Goal: Task Accomplishment & Management: Use online tool/utility

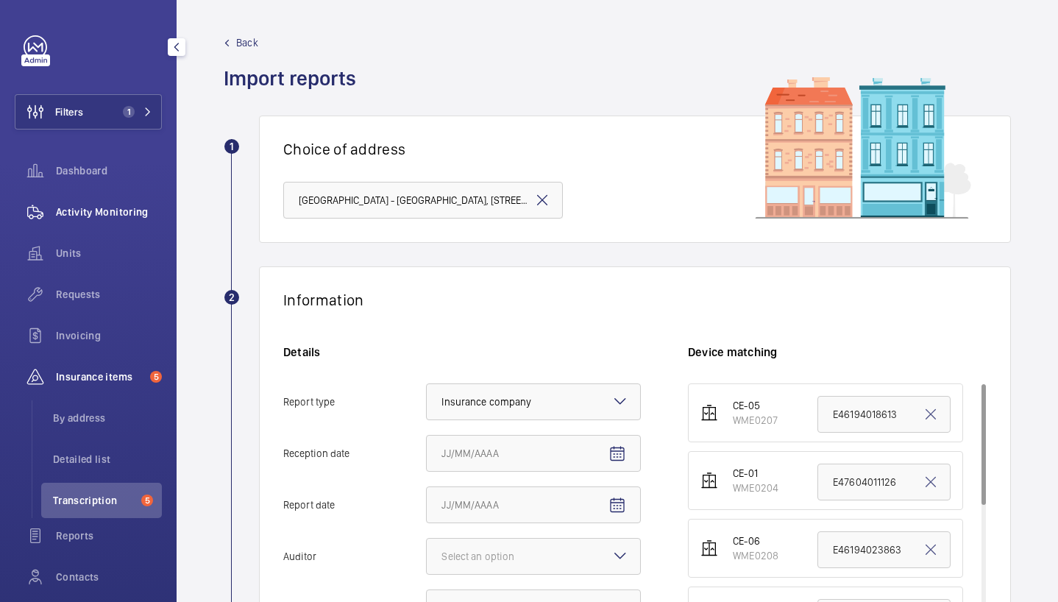
click at [122, 201] on div "Activity Monitoring" at bounding box center [88, 211] width 147 height 35
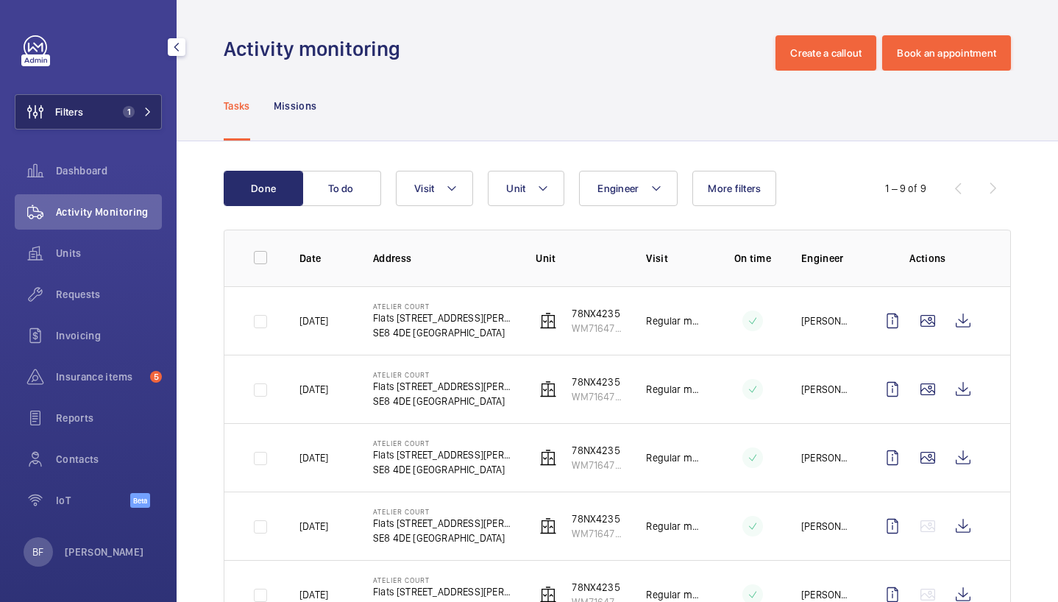
click at [125, 115] on span "1" at bounding box center [129, 112] width 12 height 12
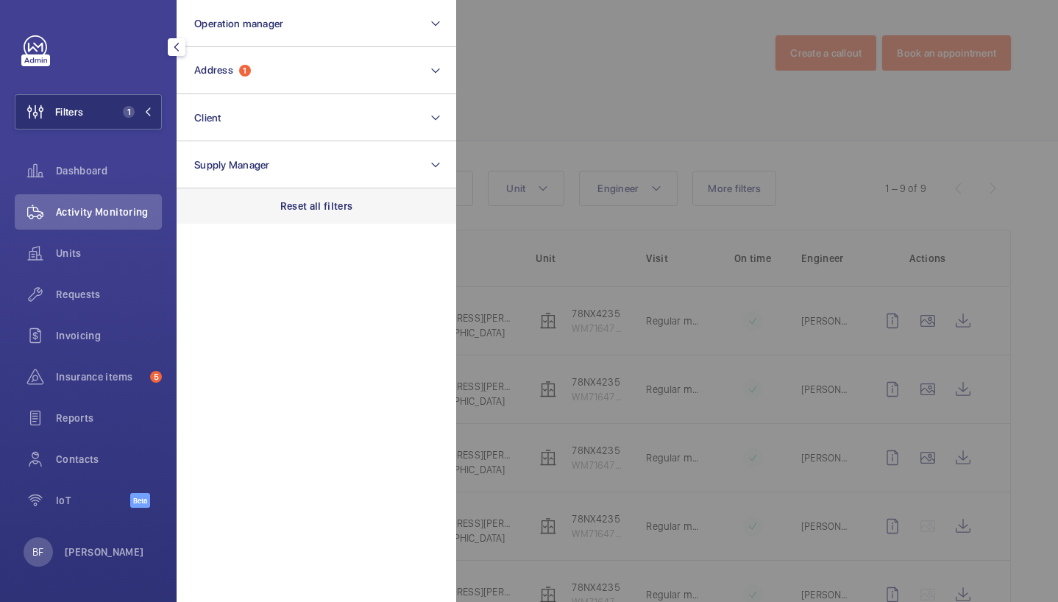
click at [304, 208] on p "Reset all filters" at bounding box center [316, 206] width 73 height 15
click at [719, 160] on div at bounding box center [985, 301] width 1058 height 602
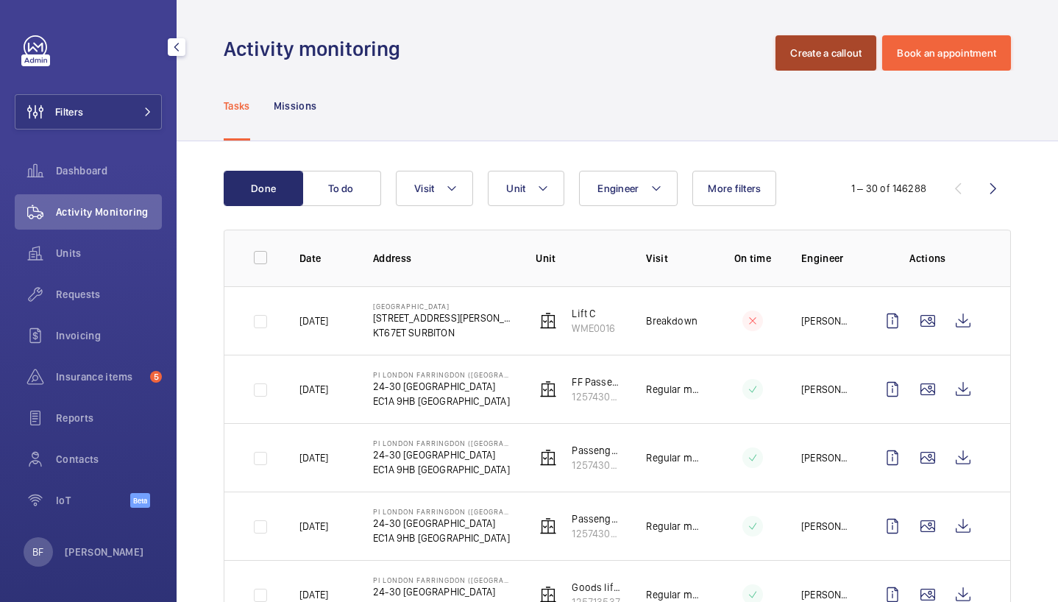
click at [821, 52] on button "Create a callout" at bounding box center [826, 52] width 101 height 35
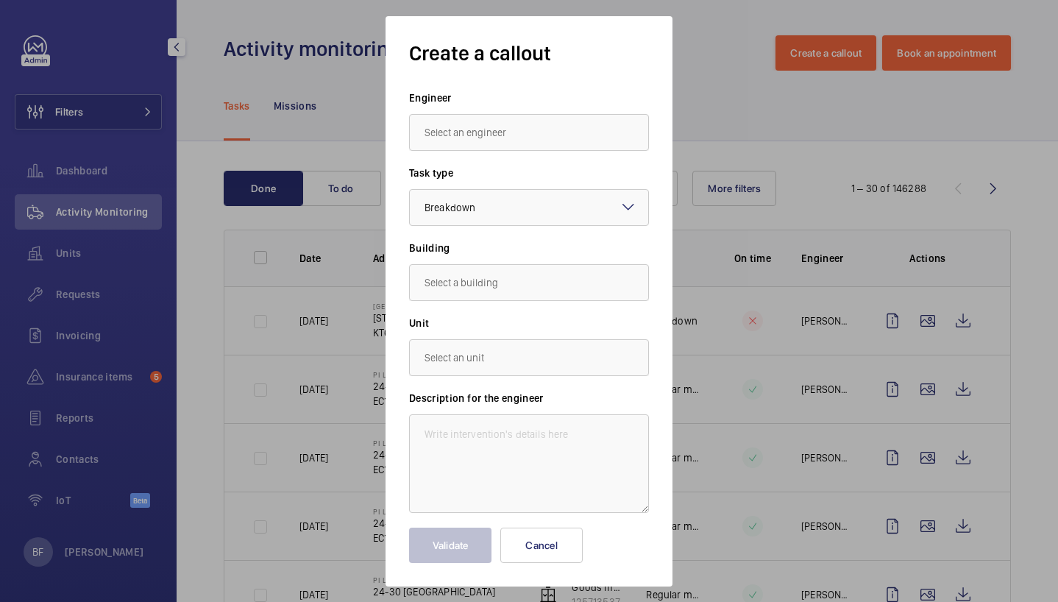
click at [487, 138] on input "text" at bounding box center [529, 132] width 240 height 37
click at [462, 219] on span "[PERSON_NAME]" at bounding box center [462, 212] width 74 height 15
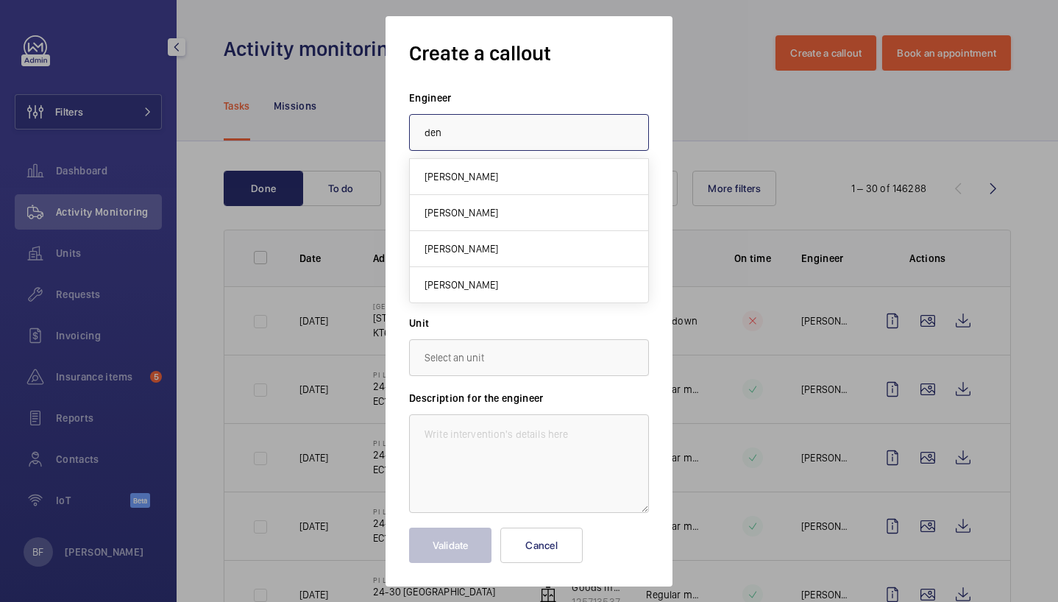
type input "[PERSON_NAME]"
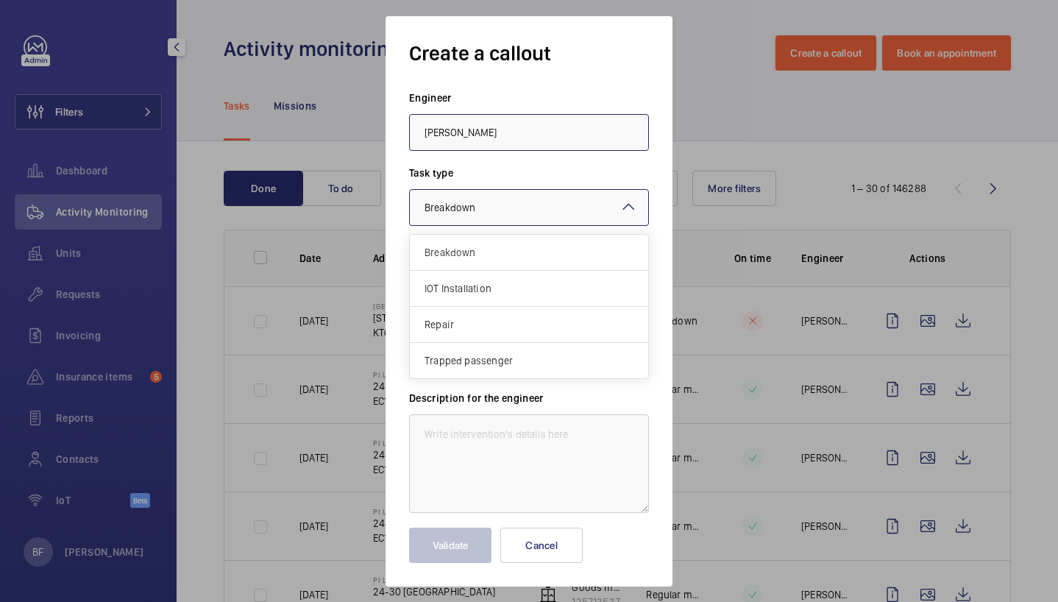
click at [508, 208] on div "× Breakdown" at bounding box center [469, 207] width 88 height 15
click at [509, 210] on div "× Breakdown" at bounding box center [469, 207] width 88 height 15
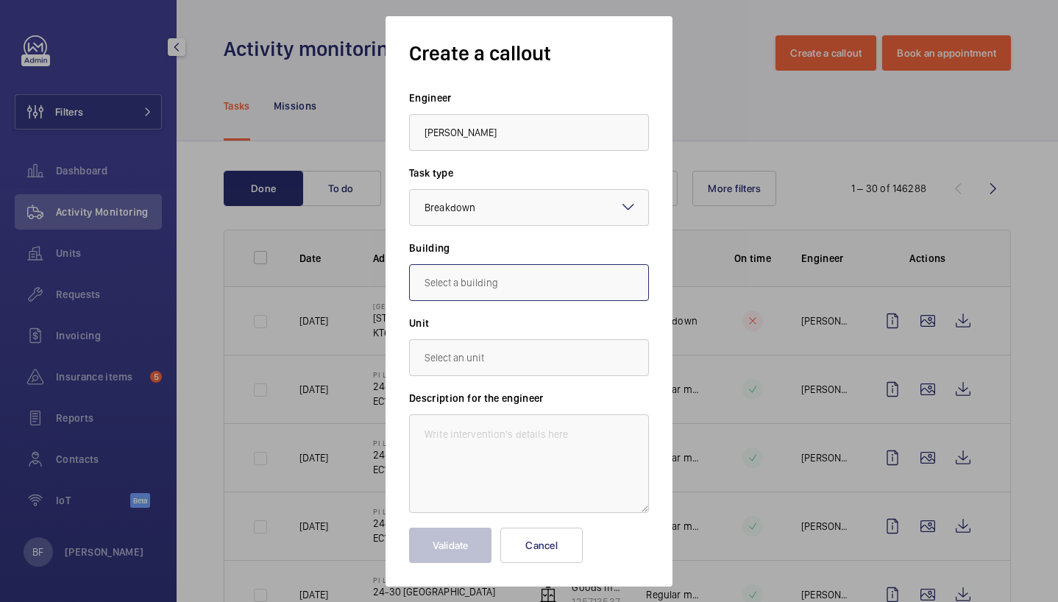
click at [510, 287] on input "text" at bounding box center [529, 282] width 240 height 37
click at [508, 325] on span "[GEOGRAPHIC_DATA], [STREET_ADDRESS][PERSON_NAME]" at bounding box center [529, 326] width 209 height 15
type input "[GEOGRAPHIC_DATA], [STREET_ADDRESS][PERSON_NAME]"
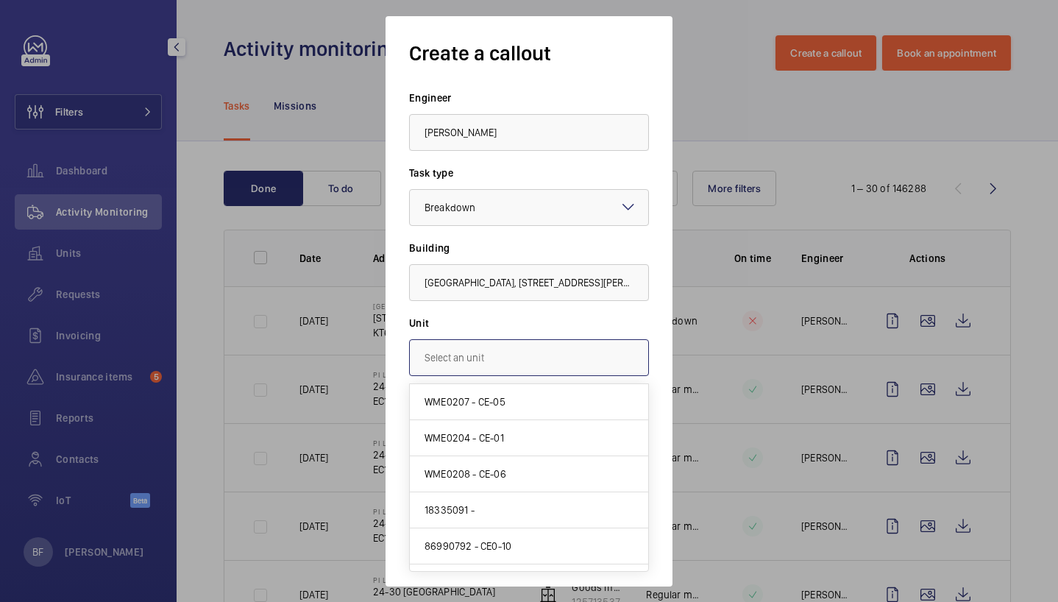
click at [500, 369] on input "text" at bounding box center [529, 357] width 240 height 37
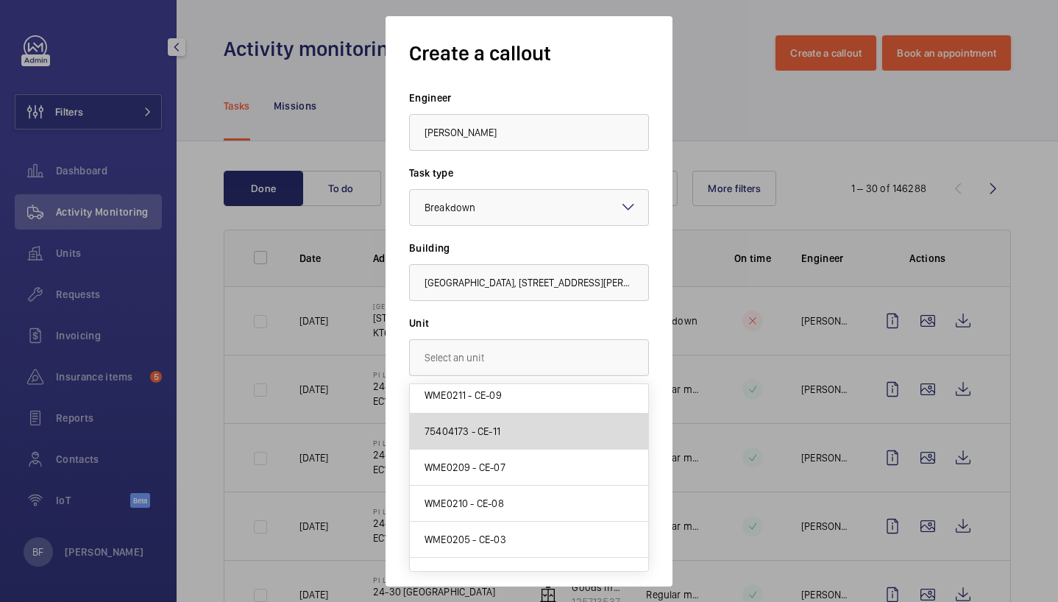
click at [534, 427] on mat-option "75404173 - CE-11" at bounding box center [529, 432] width 238 height 36
type input "75404173 - CE-11"
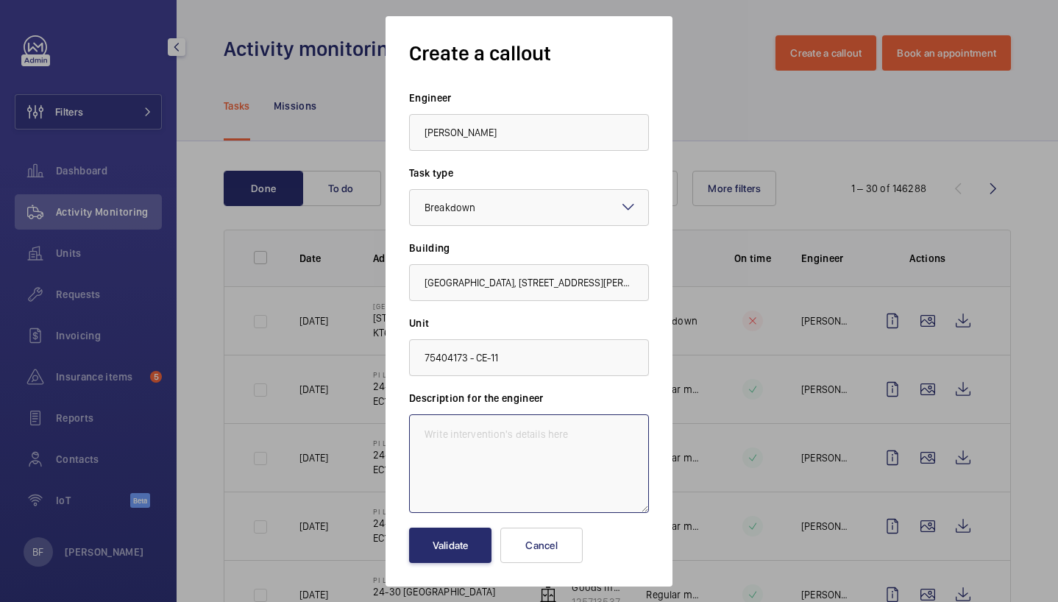
click at [533, 433] on textarea at bounding box center [529, 463] width 240 height 99
click at [481, 424] on textarea at bounding box center [529, 463] width 240 height 99
paste textarea "Job #332397"
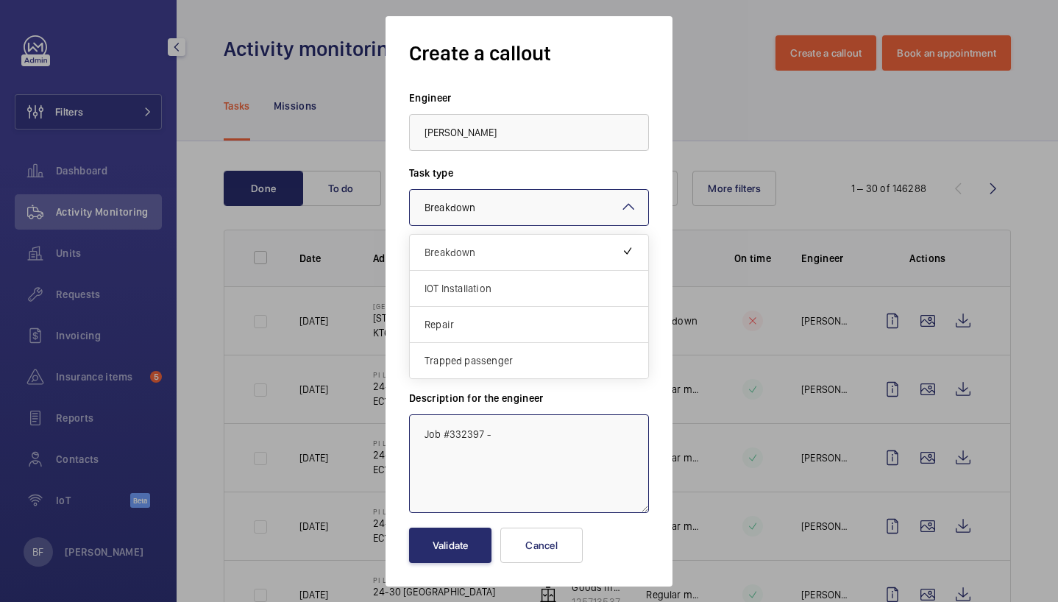
click at [552, 215] on div at bounding box center [529, 207] width 238 height 35
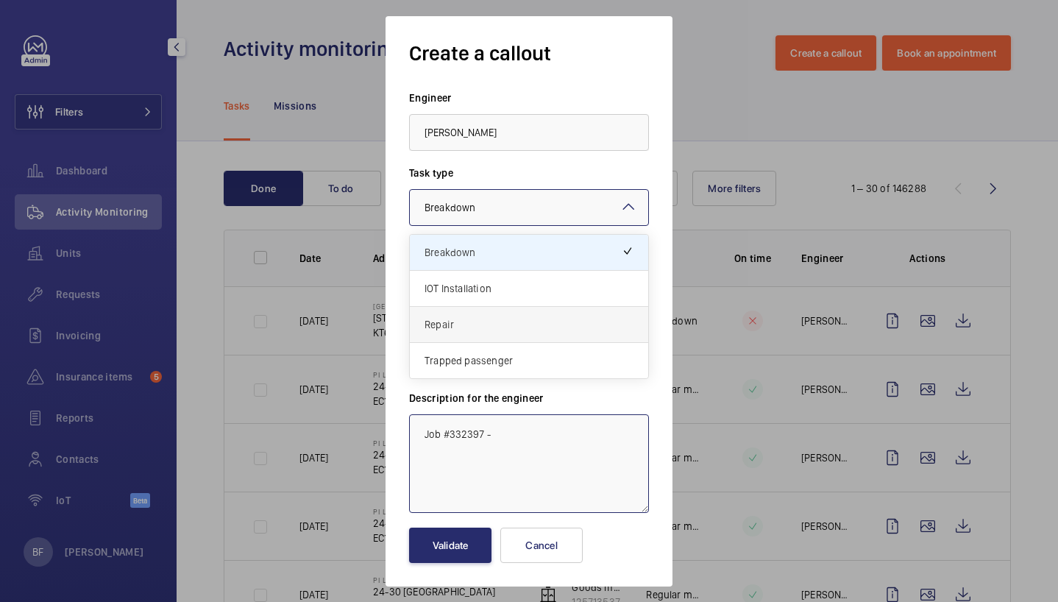
click at [516, 333] on div "Repair" at bounding box center [529, 325] width 238 height 36
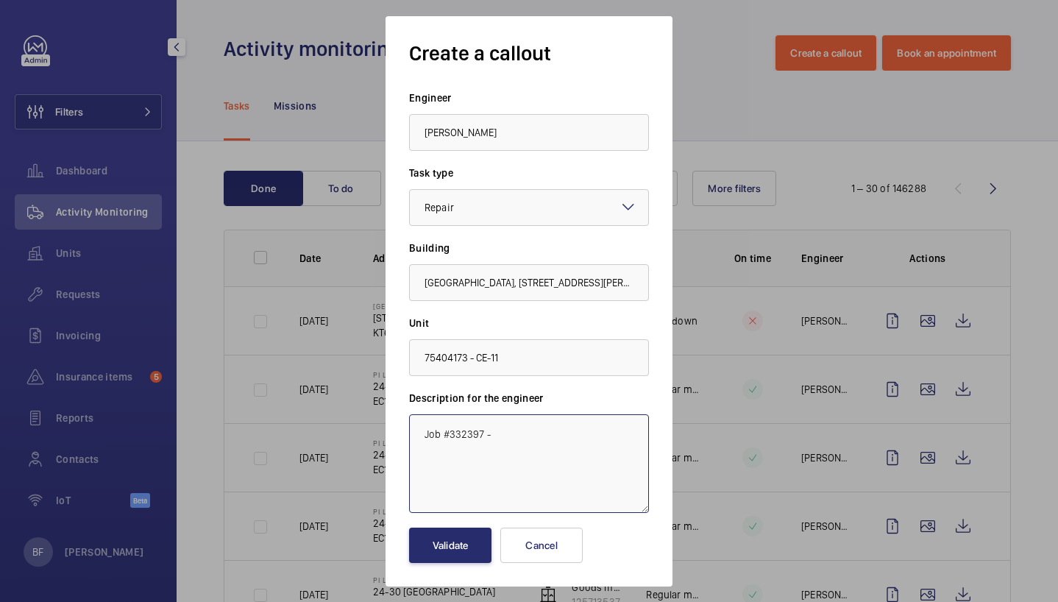
paste textarea "CE- Atelier House- CE-11 LOLER Remedials- [DATE]"
click at [424, 432] on textarea "Job #332397 - CE- Atelier House- CE-11 LOLER Remedials- [DATE]" at bounding box center [529, 463] width 240 height 99
click at [539, 458] on textarea "WS Job #332397 - CE- Atelier House- CE-11 LOLER Remedials- [DATE]" at bounding box center [529, 463] width 240 height 99
type textarea "WS Job #332397 - CE- Atelier House- CE-11 LOLER Remedials- [DATE]."
click at [503, 206] on div at bounding box center [529, 207] width 238 height 35
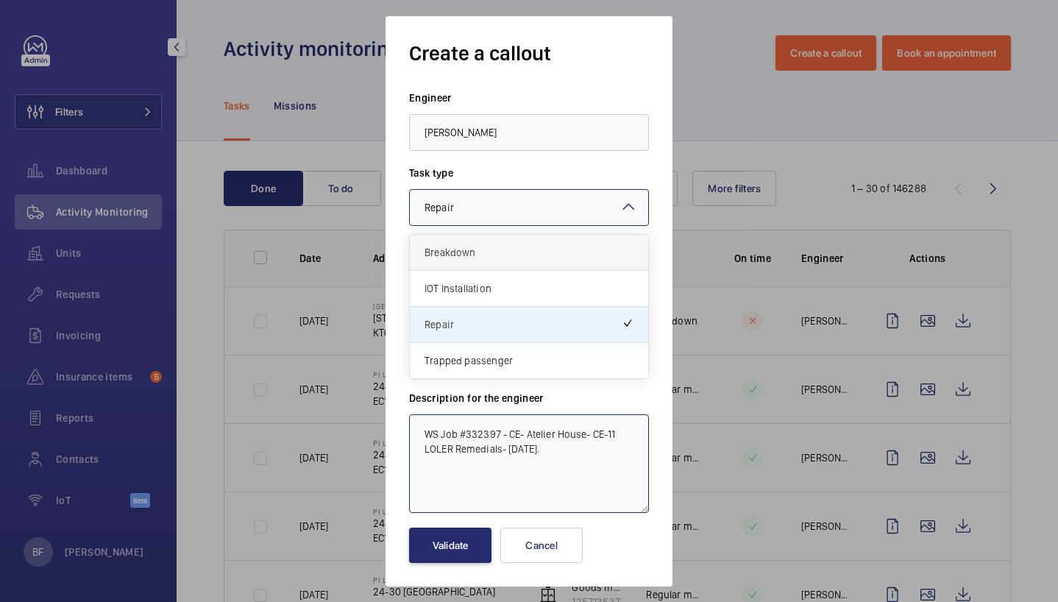
click at [489, 254] on span "Breakdown" at bounding box center [529, 252] width 209 height 15
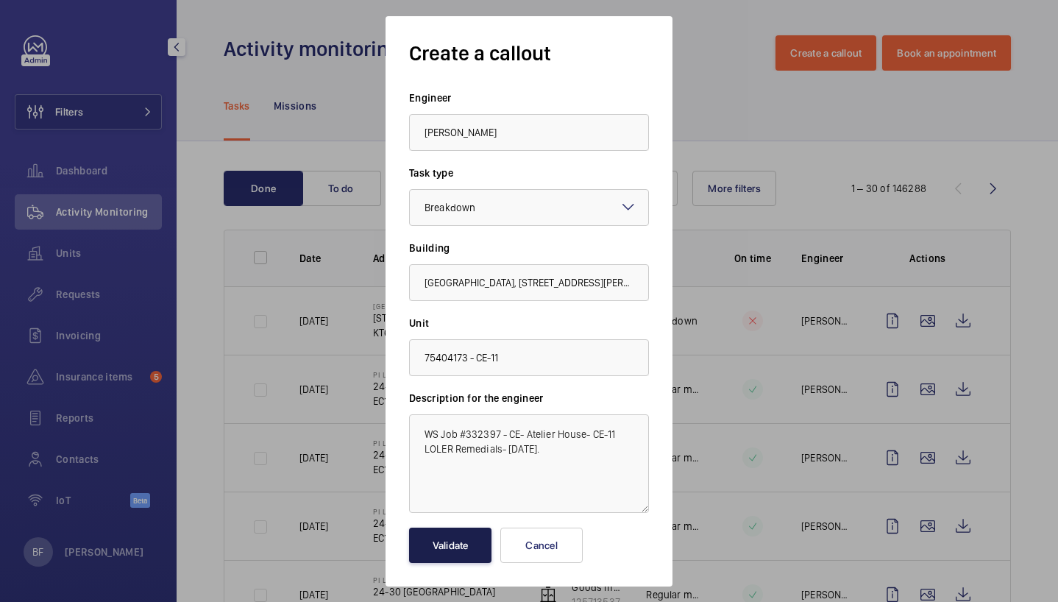
click at [450, 550] on button "Validate" at bounding box center [450, 545] width 82 height 35
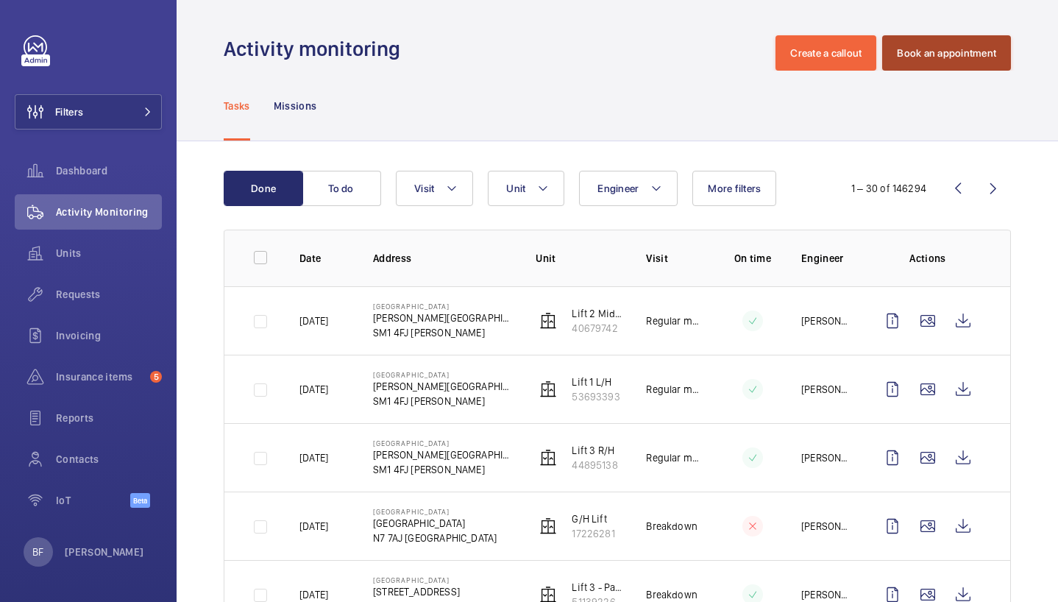
click at [934, 60] on button "Book an appointment" at bounding box center [946, 52] width 129 height 35
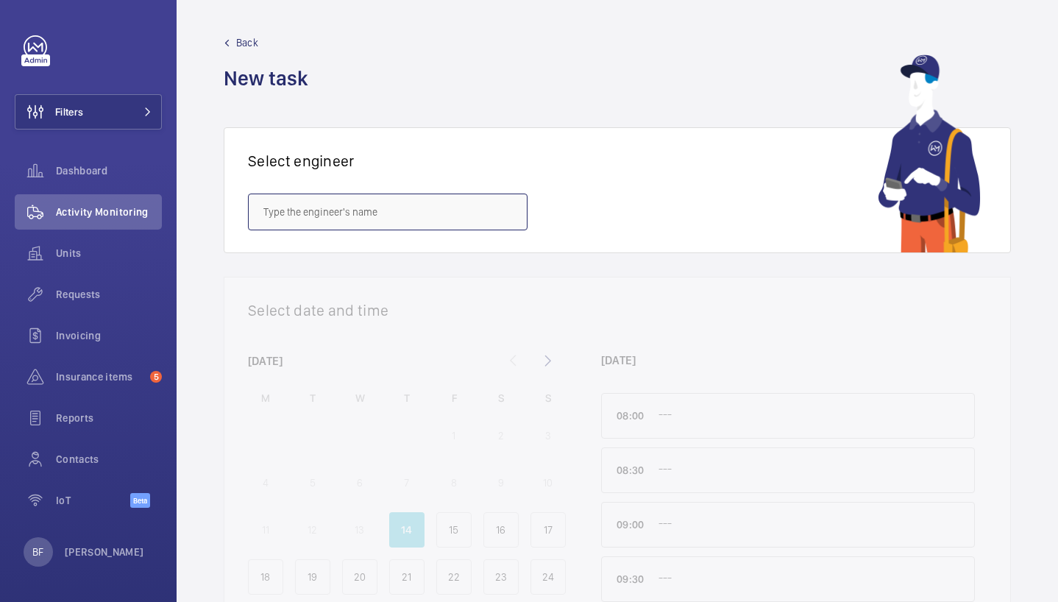
click at [382, 208] on input "text" at bounding box center [388, 212] width 280 height 37
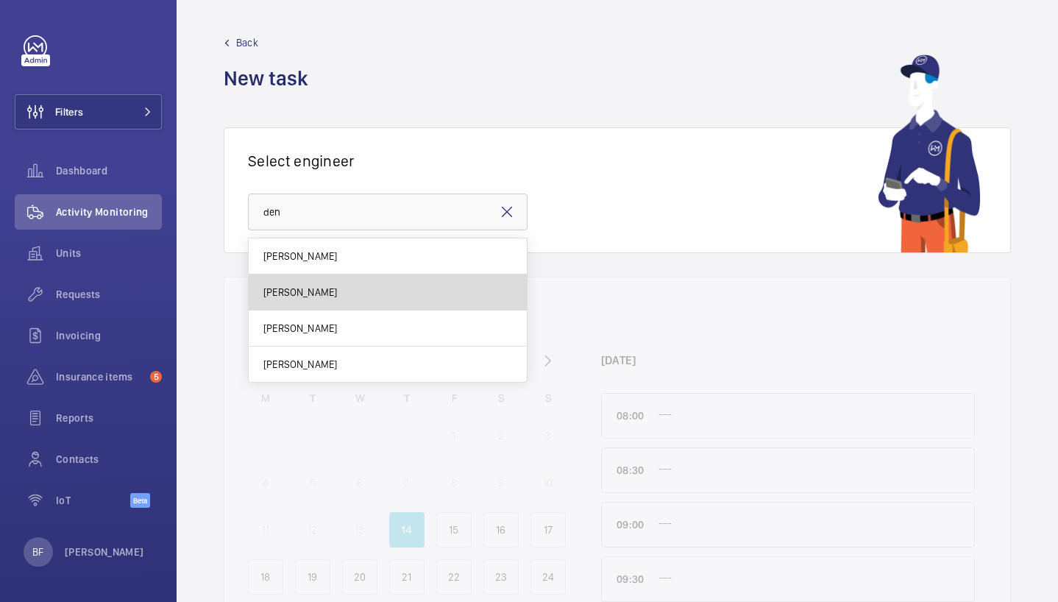
click at [352, 295] on mat-option "[PERSON_NAME]" at bounding box center [388, 292] width 278 height 36
type input "[PERSON_NAME]"
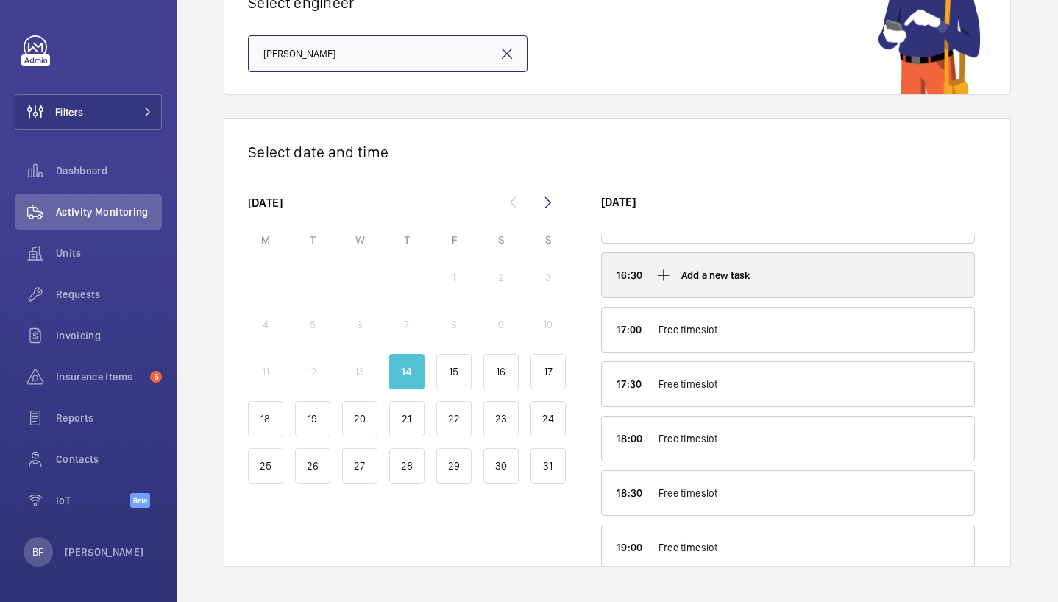
scroll to position [999, 0]
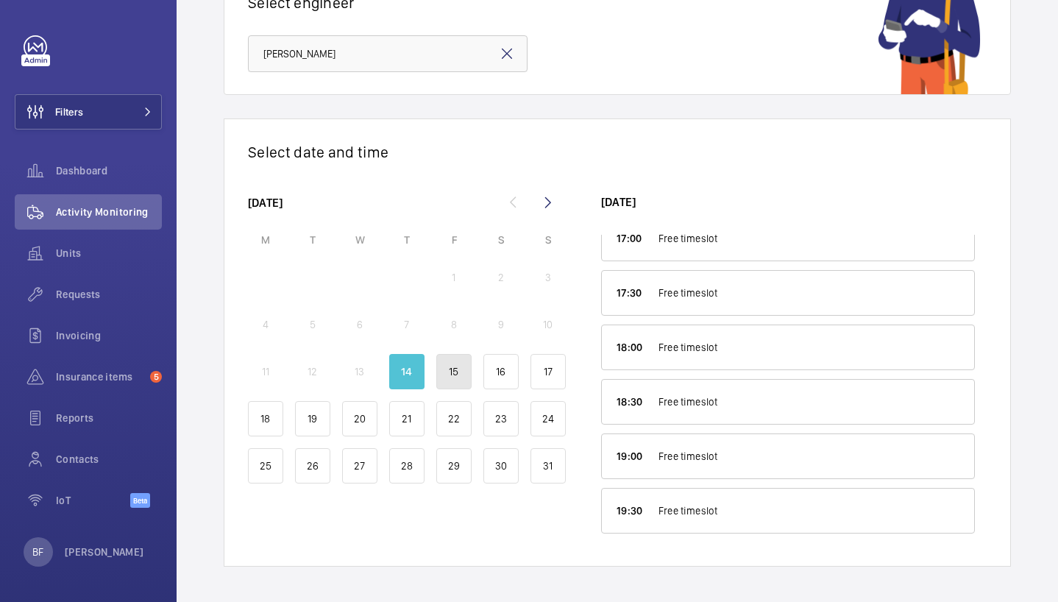
click at [461, 366] on div "15" at bounding box center [453, 371] width 35 height 35
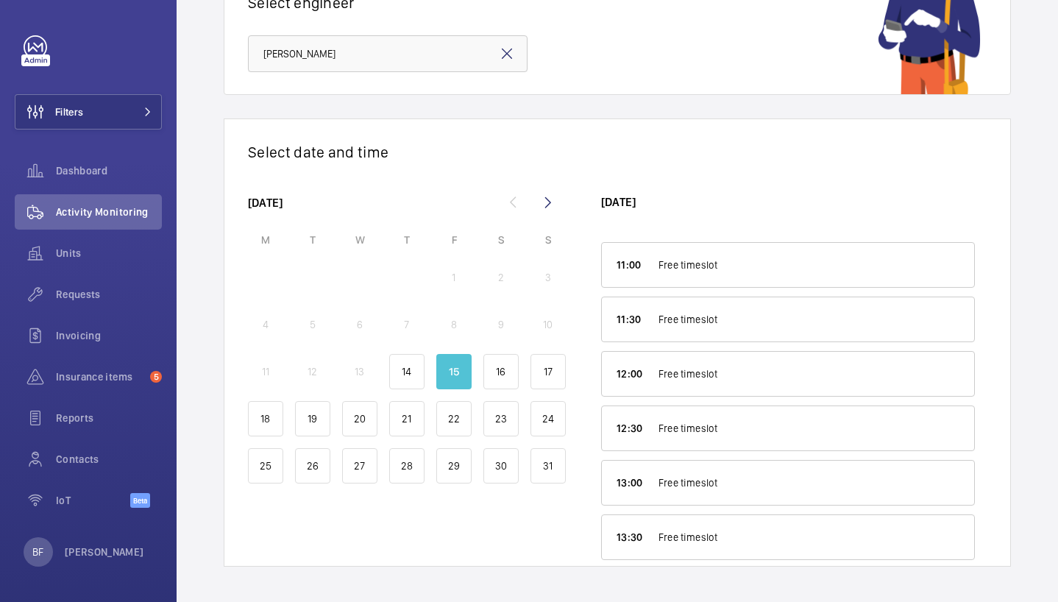
scroll to position [0, 0]
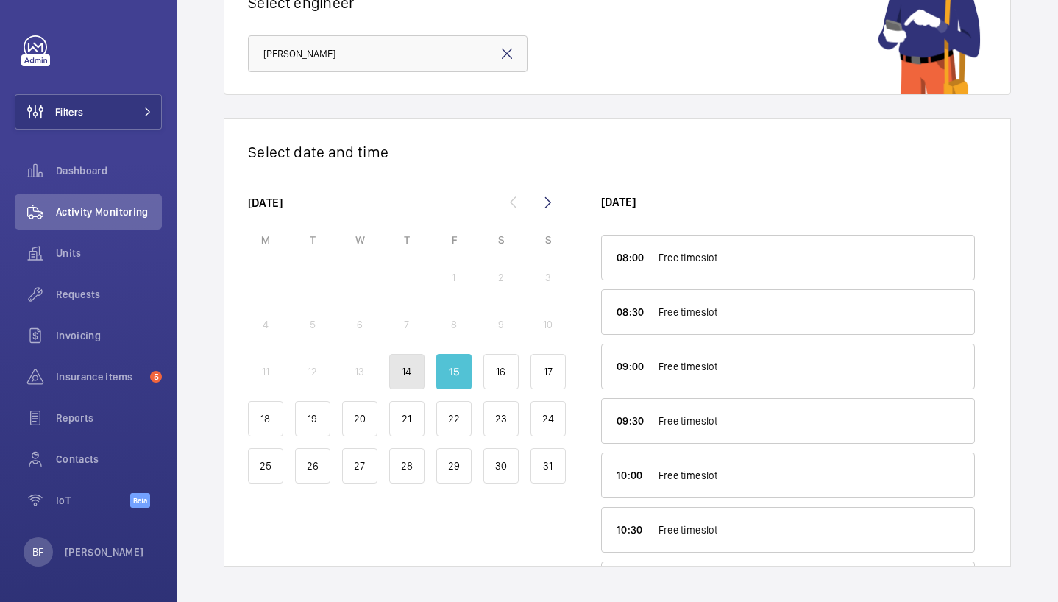
click at [417, 377] on div "14" at bounding box center [406, 371] width 35 height 35
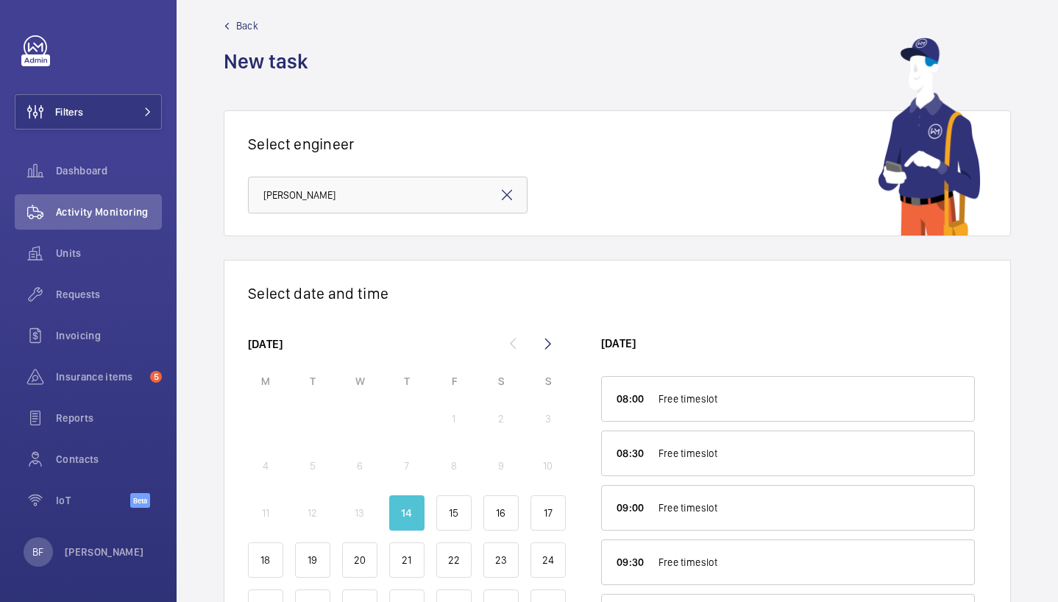
scroll to position [158, 0]
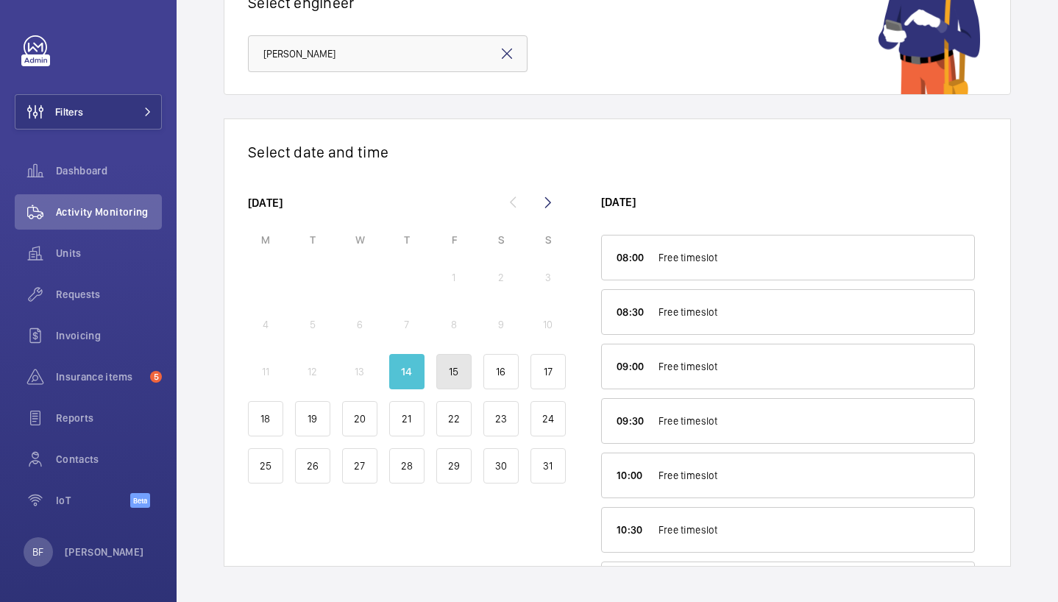
click at [465, 373] on div "15" at bounding box center [453, 371] width 35 height 35
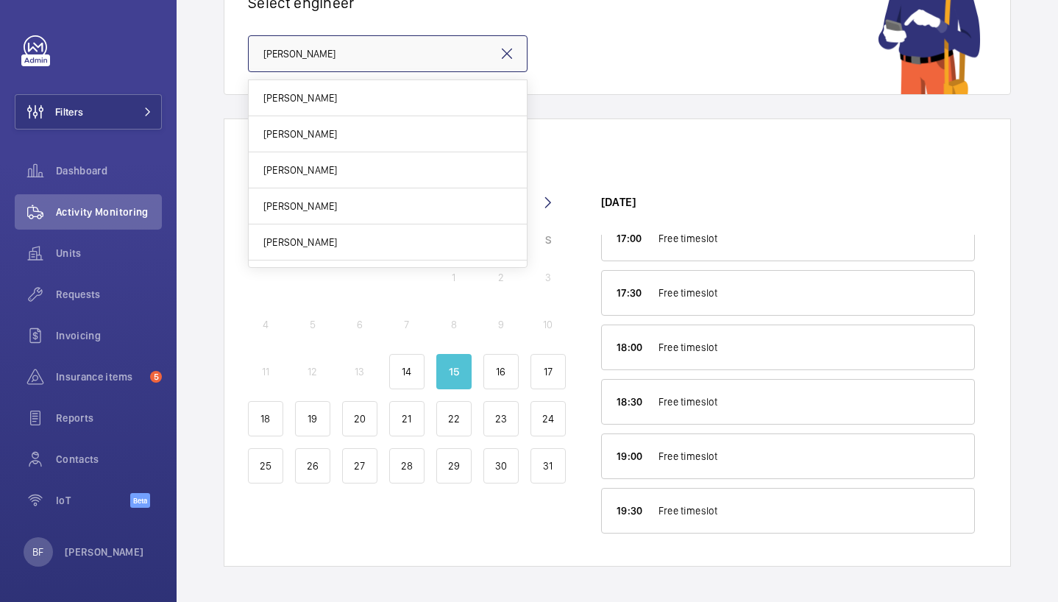
click at [391, 58] on input "[PERSON_NAME]" at bounding box center [388, 53] width 280 height 37
click at [726, 99] on wm-front-new-task "Back New task Select engineer [PERSON_NAME] Select date and time [DATE] M T W T…" at bounding box center [618, 222] width 882 height 760
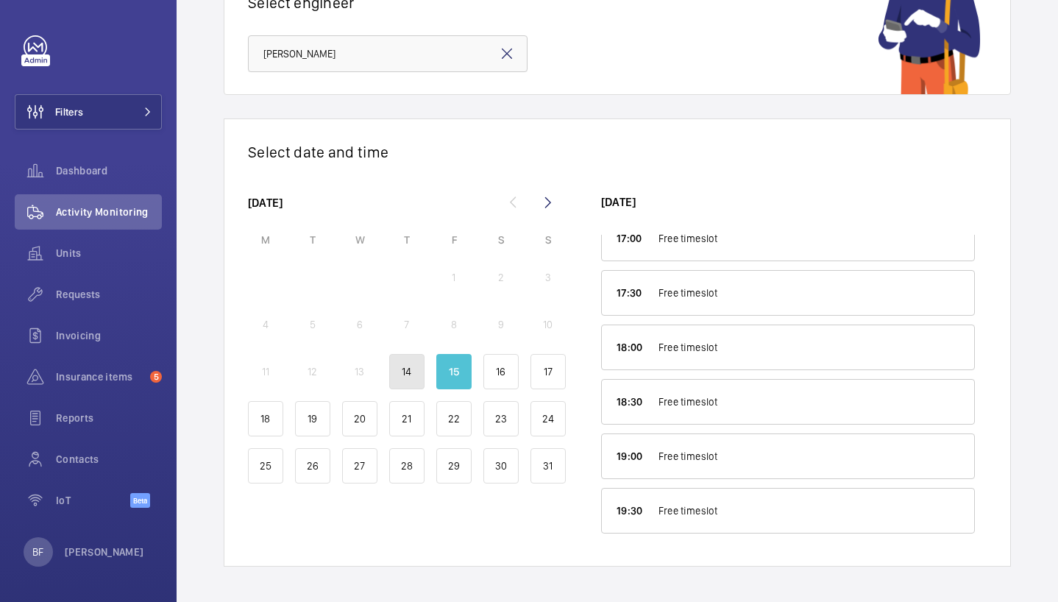
click at [418, 372] on div "14" at bounding box center [406, 371] width 35 height 35
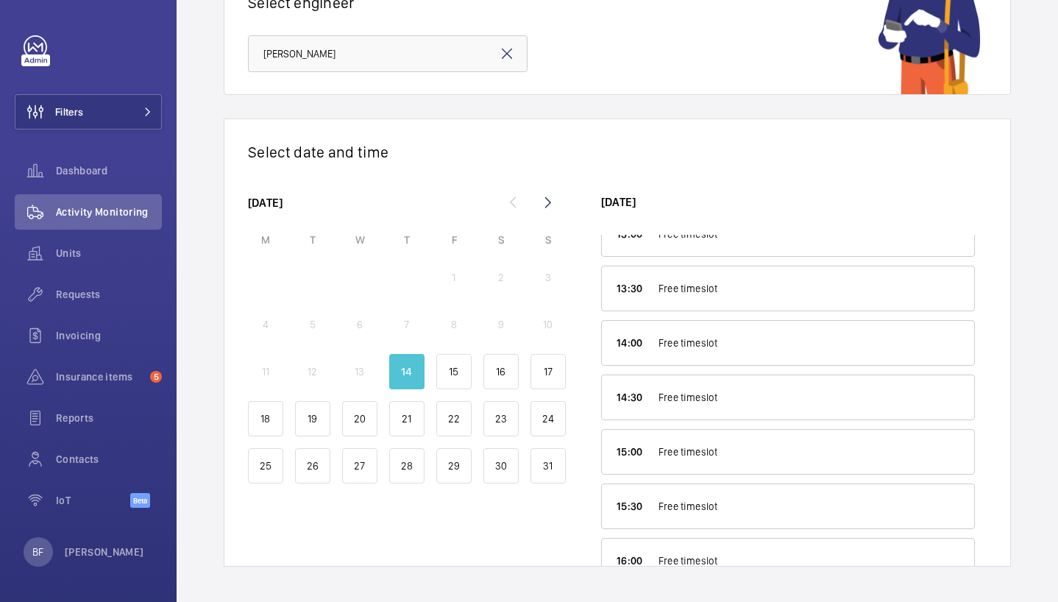
scroll to position [999, 0]
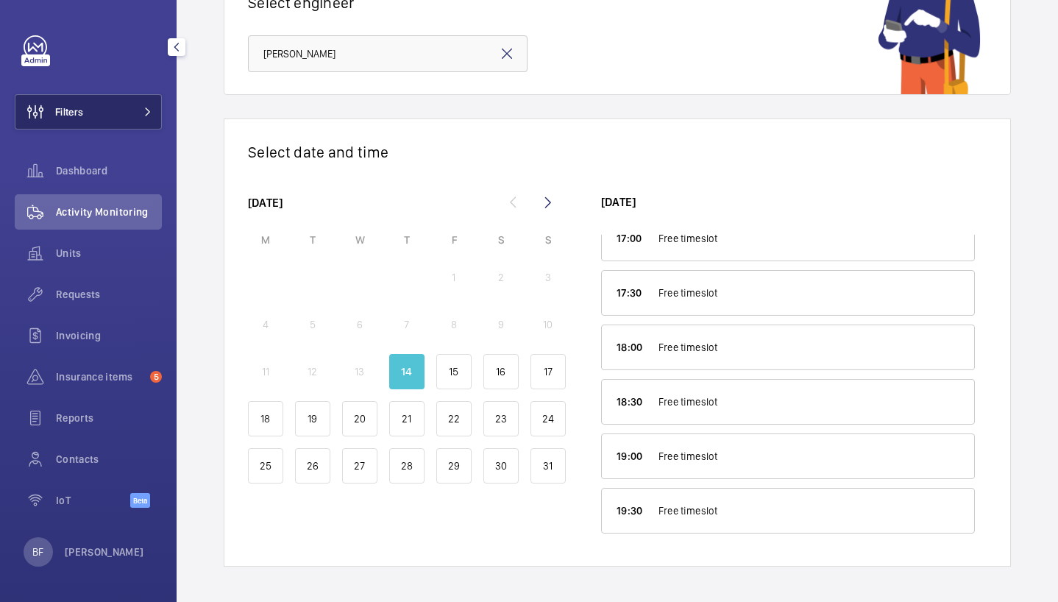
click at [130, 118] on button "Filters" at bounding box center [88, 111] width 147 height 35
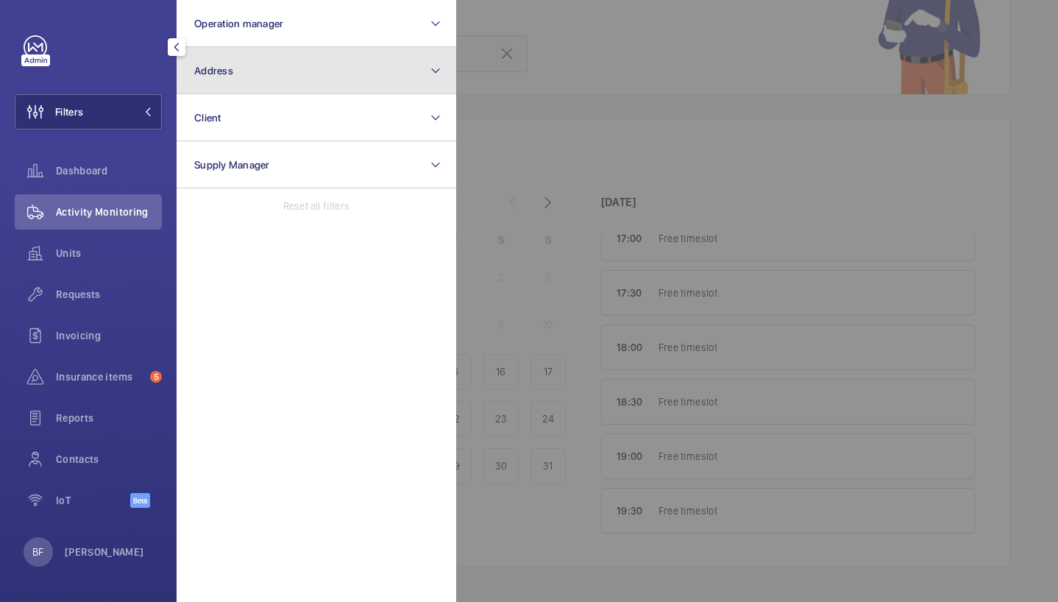
click at [272, 76] on button "Address" at bounding box center [317, 70] width 280 height 47
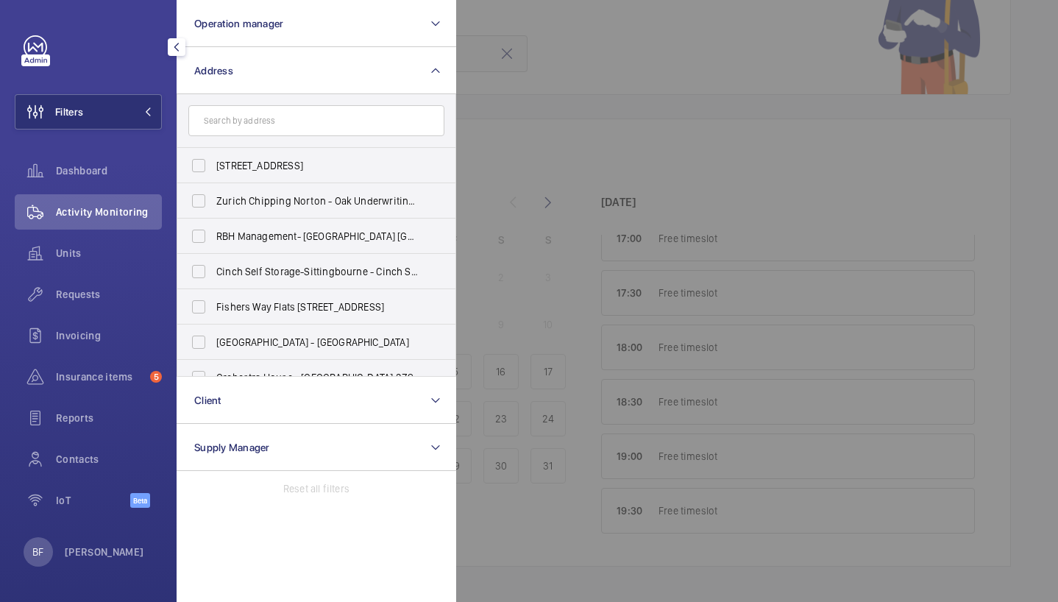
click at [287, 126] on input "text" at bounding box center [316, 120] width 256 height 31
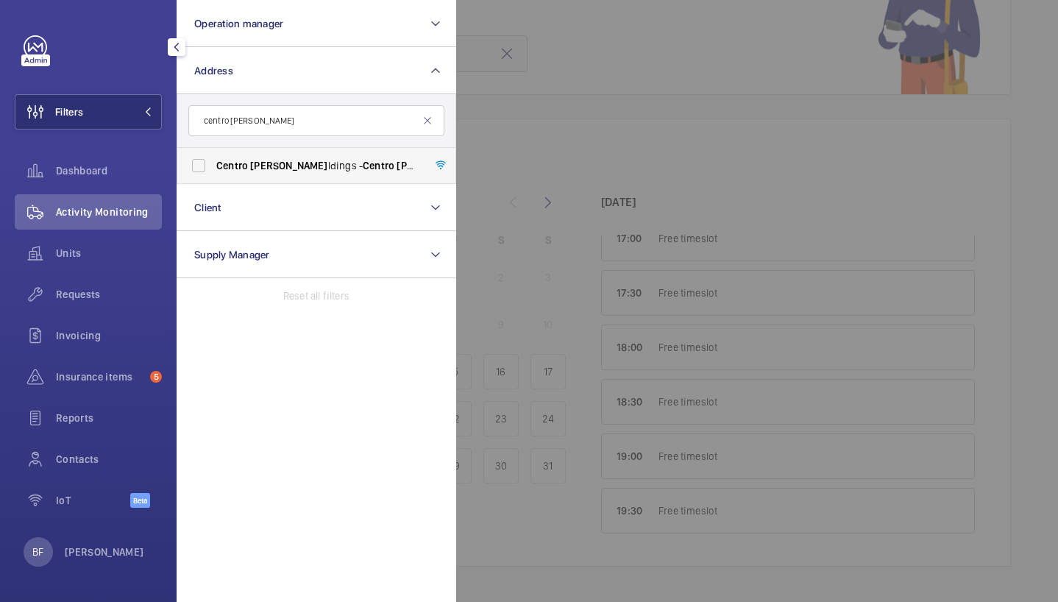
type input "centro [PERSON_NAME]"
click at [314, 178] on label "Centro [PERSON_NAME] ldings - Centro [PERSON_NAME] ldings, [STREET_ADDRESS][PER…" at bounding box center [305, 165] width 256 height 35
click at [213, 178] on input "Centro [PERSON_NAME] ldings - Centro [PERSON_NAME] ldings, [STREET_ADDRESS][PER…" at bounding box center [198, 165] width 29 height 29
checkbox input "true"
click at [665, 122] on div at bounding box center [985, 301] width 1058 height 602
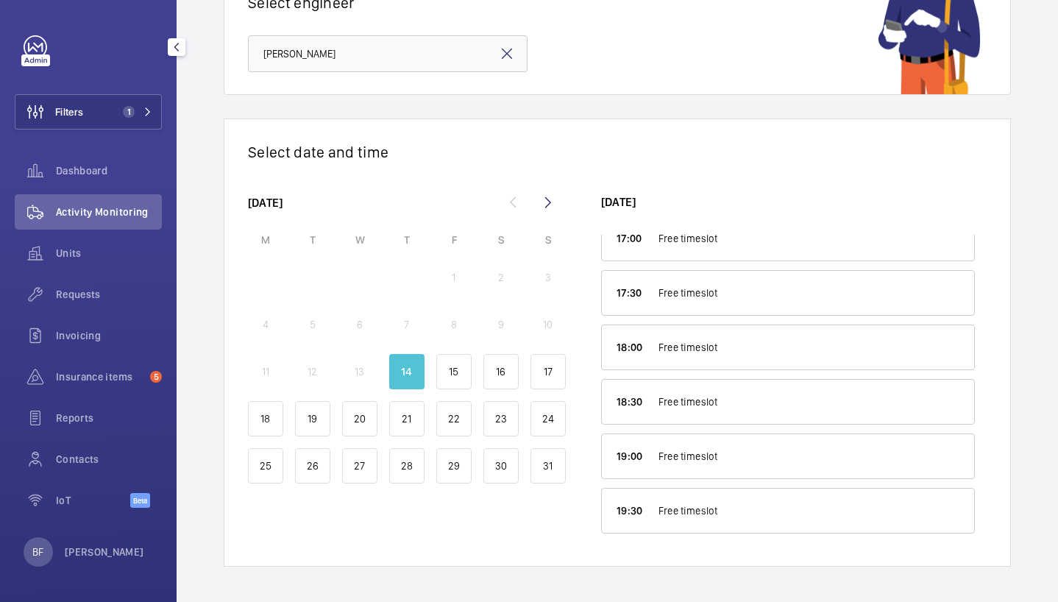
click at [102, 198] on div "Activity Monitoring" at bounding box center [88, 211] width 147 height 35
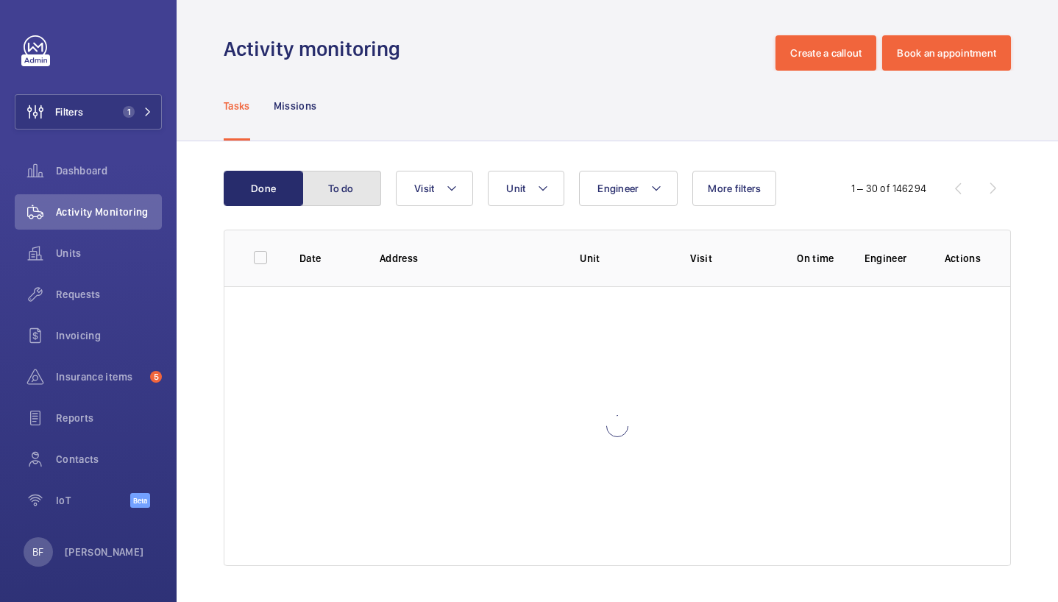
click at [364, 189] on button "To do" at bounding box center [341, 188] width 79 height 35
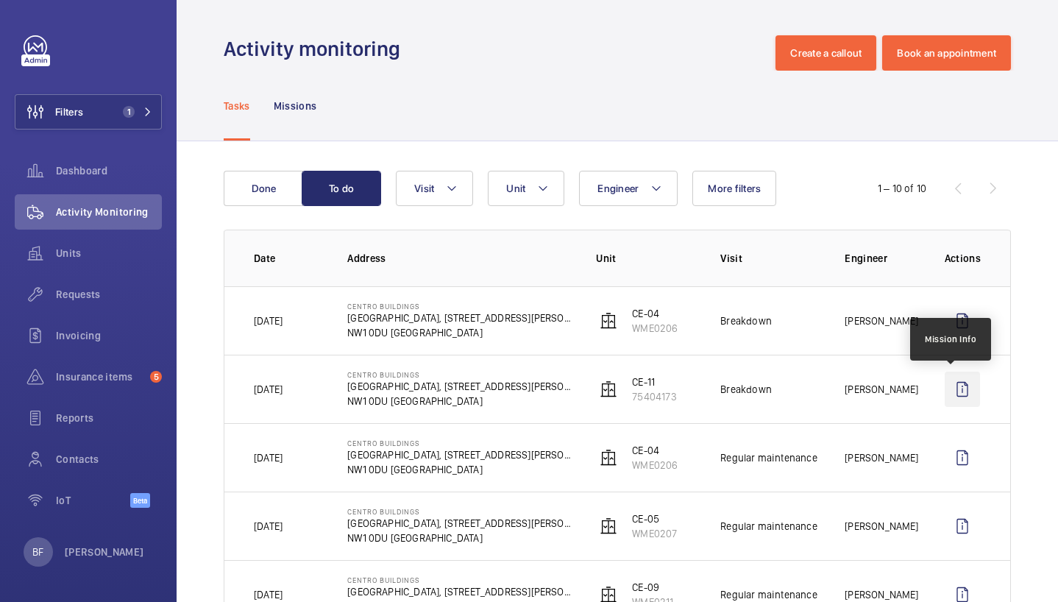
click at [951, 397] on wm-front-icon-button at bounding box center [962, 389] width 35 height 35
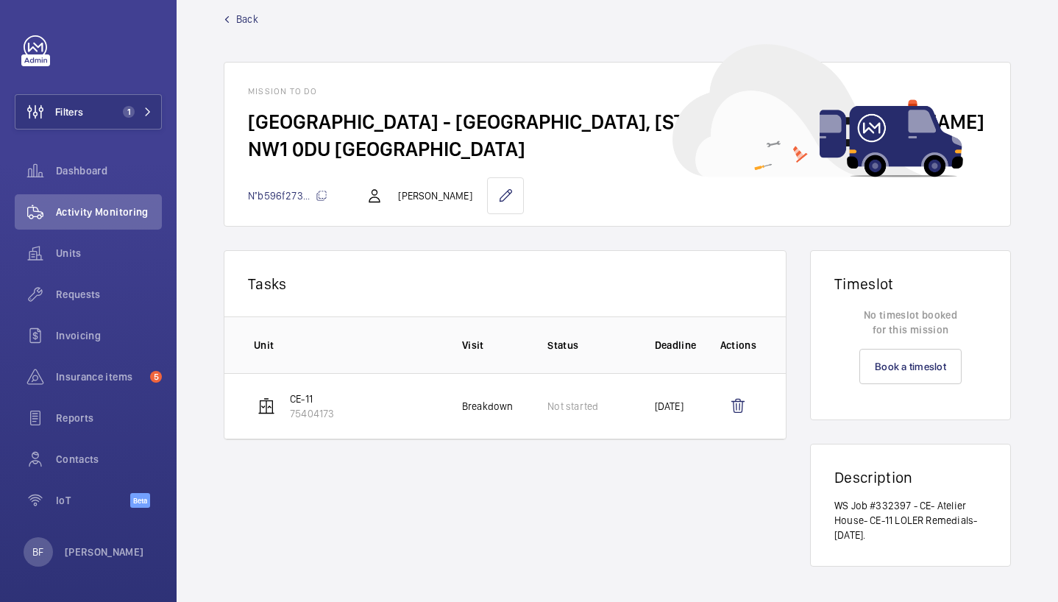
scroll to position [51, 0]
click at [733, 406] on wm-front-icon-button at bounding box center [737, 406] width 35 height 35
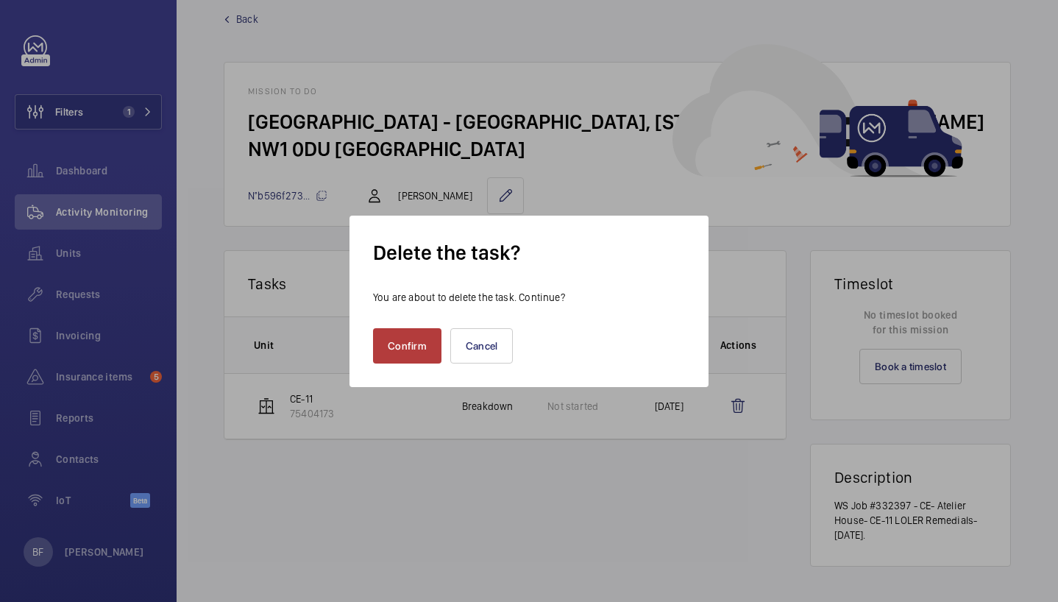
click at [415, 351] on button "Confirm" at bounding box center [407, 345] width 68 height 35
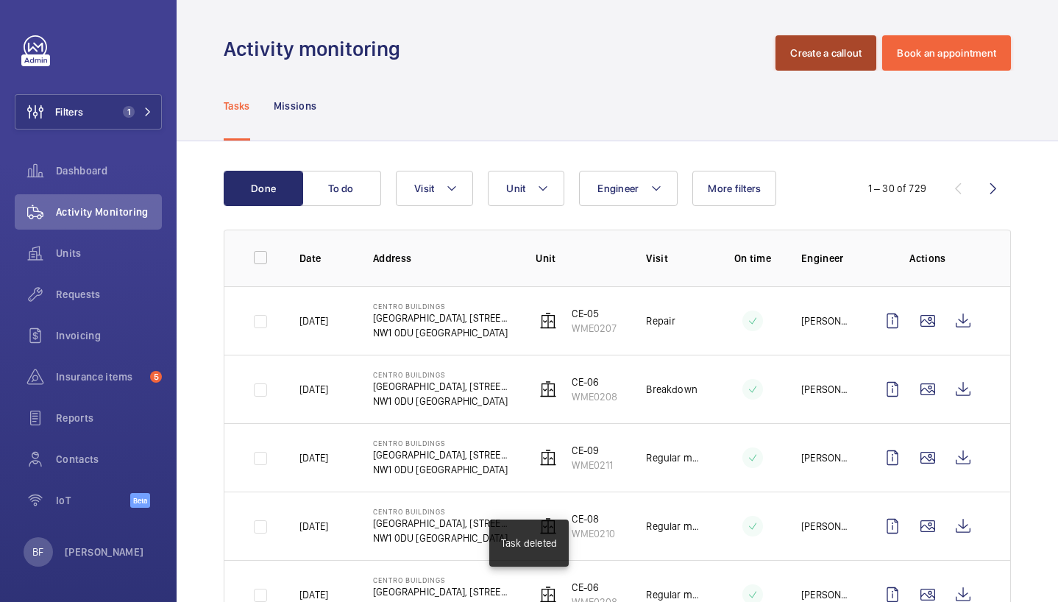
click at [840, 55] on button "Create a callout" at bounding box center [826, 52] width 101 height 35
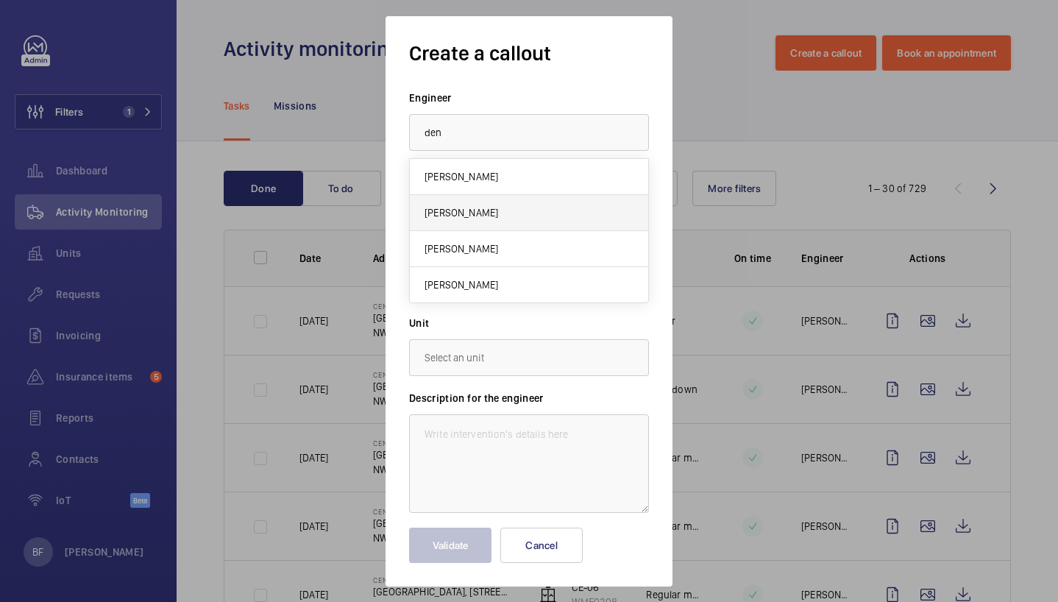
click at [492, 215] on mat-option "[PERSON_NAME]" at bounding box center [529, 213] width 238 height 36
type input "[PERSON_NAME]"
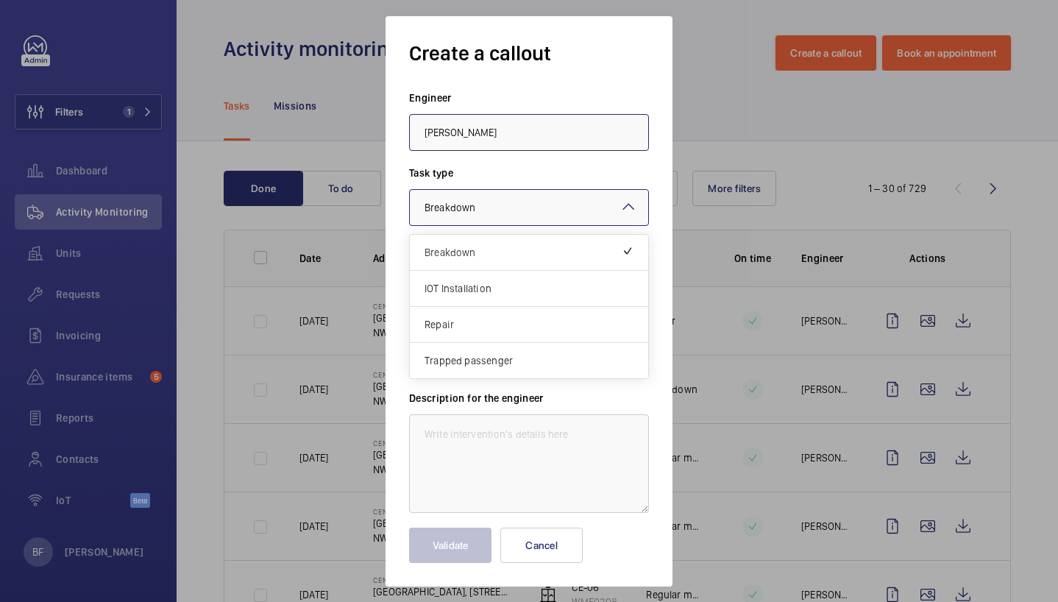
click at [534, 205] on div at bounding box center [529, 207] width 238 height 35
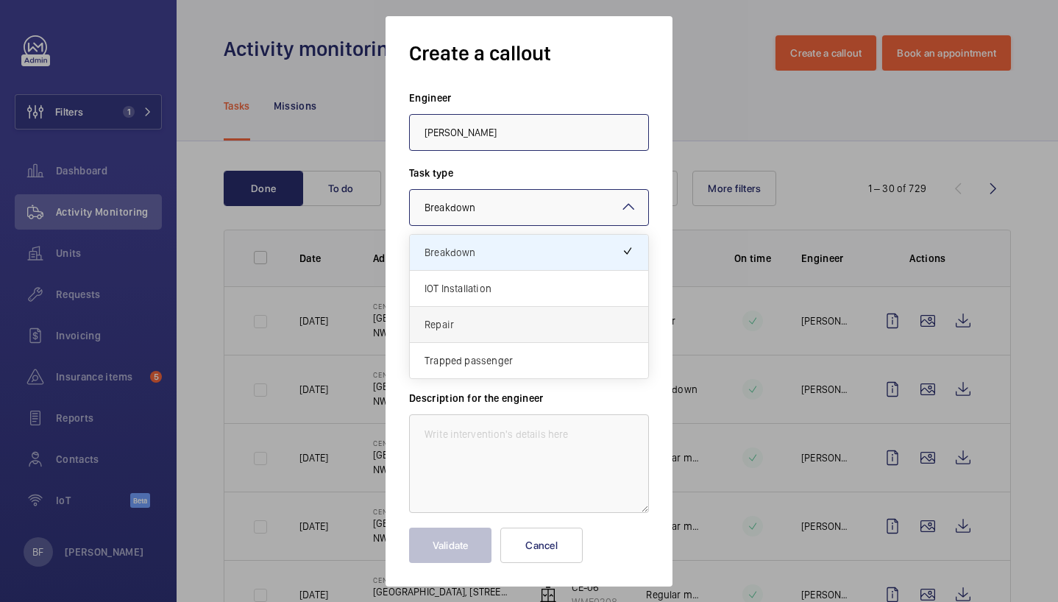
click at [478, 325] on span "Repair" at bounding box center [529, 324] width 209 height 15
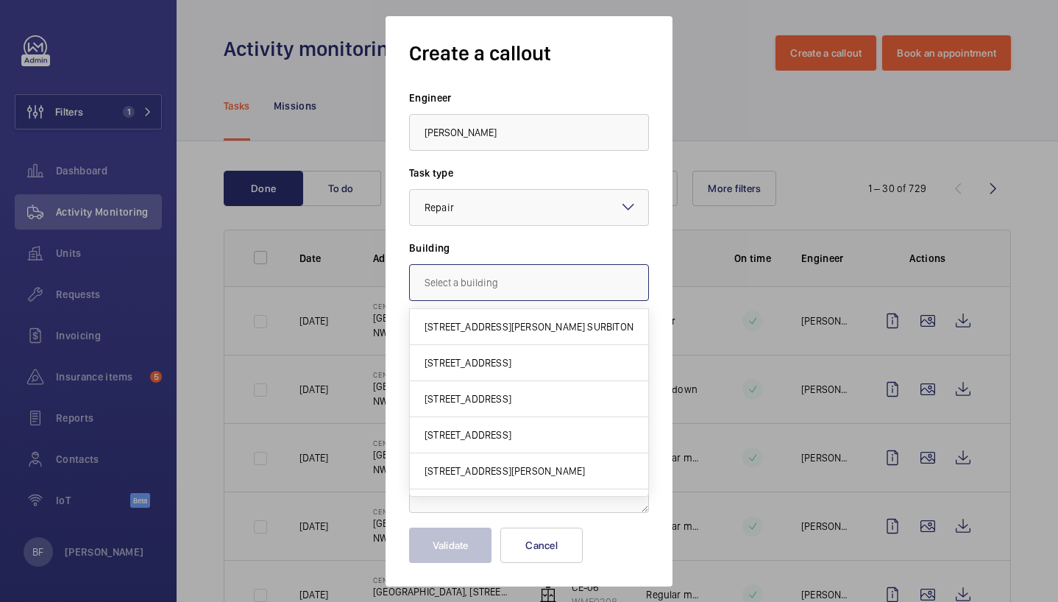
click at [527, 280] on input "text" at bounding box center [529, 282] width 240 height 37
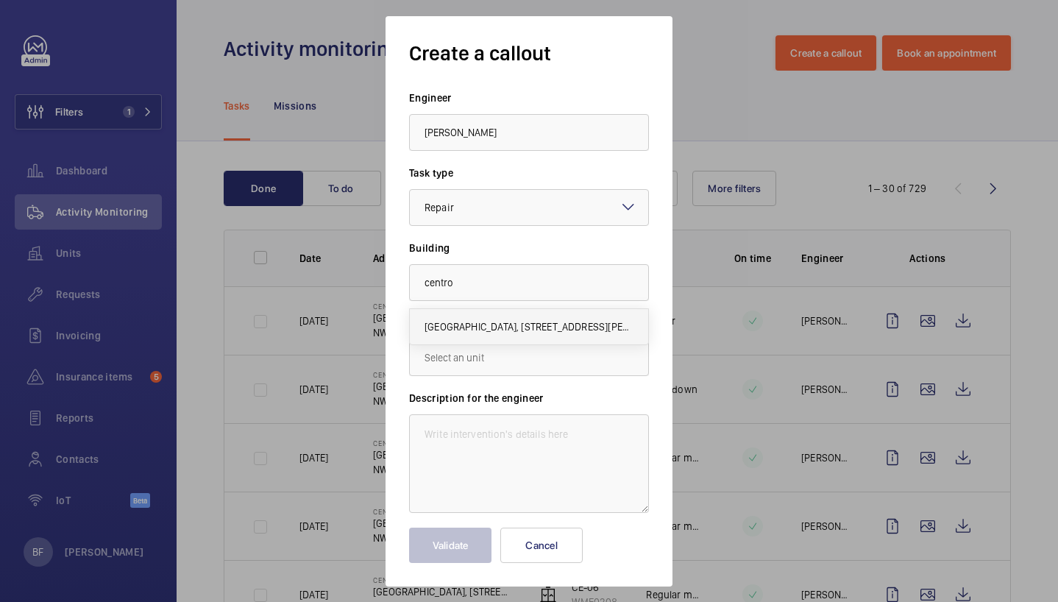
click at [532, 327] on span "[GEOGRAPHIC_DATA], [STREET_ADDRESS][PERSON_NAME]" at bounding box center [529, 326] width 209 height 15
type input "[GEOGRAPHIC_DATA], [STREET_ADDRESS][PERSON_NAME]"
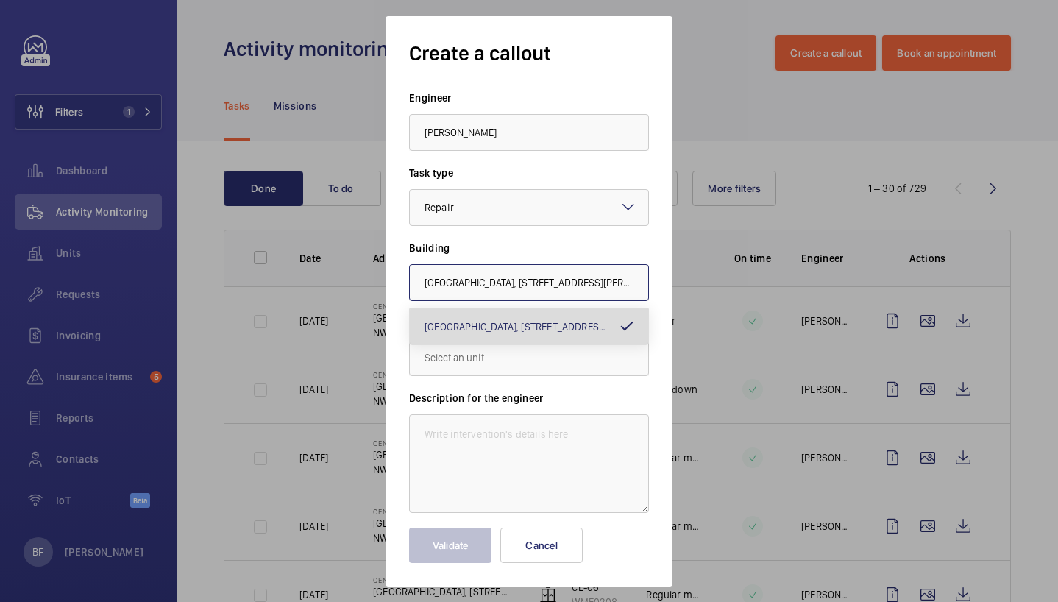
scroll to position [0, 210]
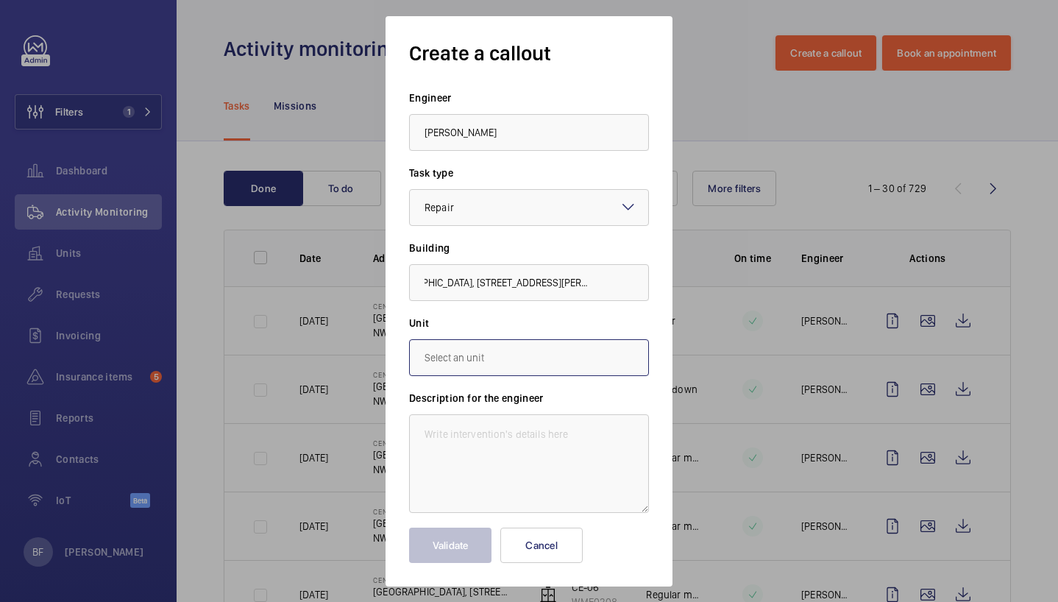
click at [489, 367] on input "text" at bounding box center [529, 357] width 240 height 37
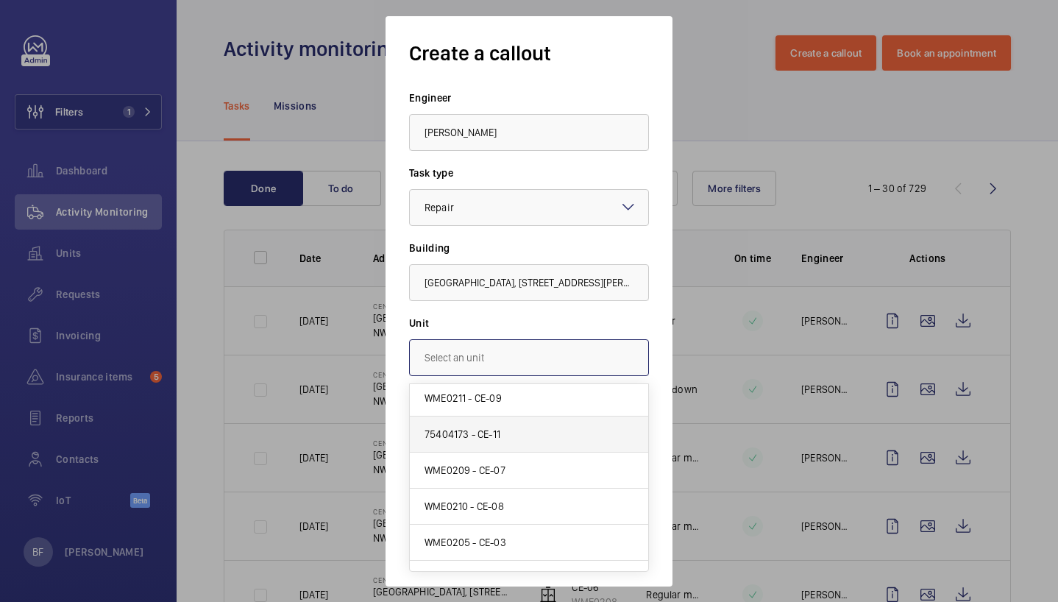
scroll to position [209, 0]
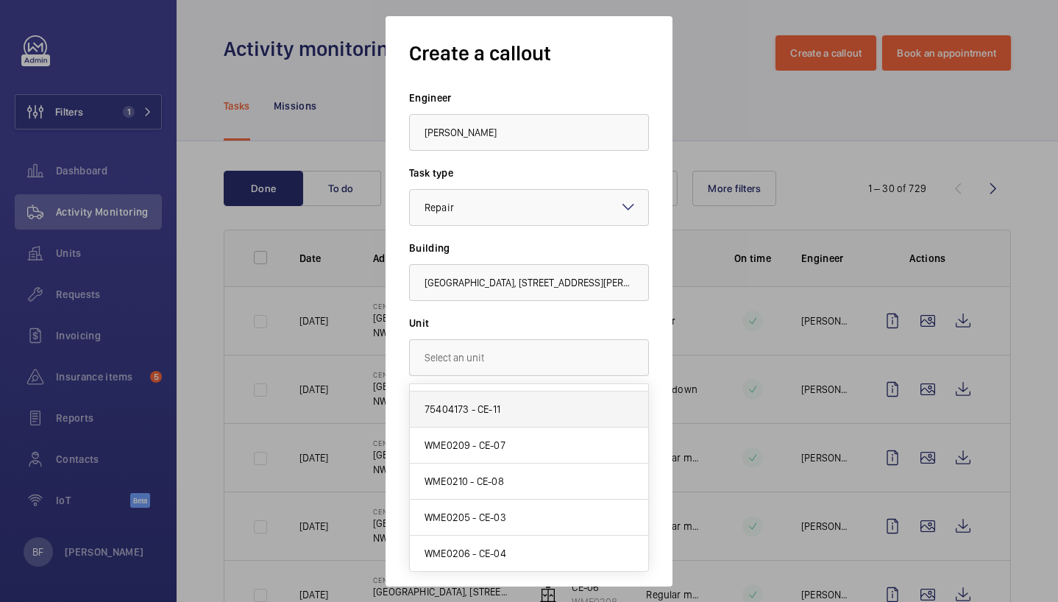
click at [460, 414] on span "75404173 - CE-11" at bounding box center [463, 409] width 76 height 15
type input "75404173 - CE-11"
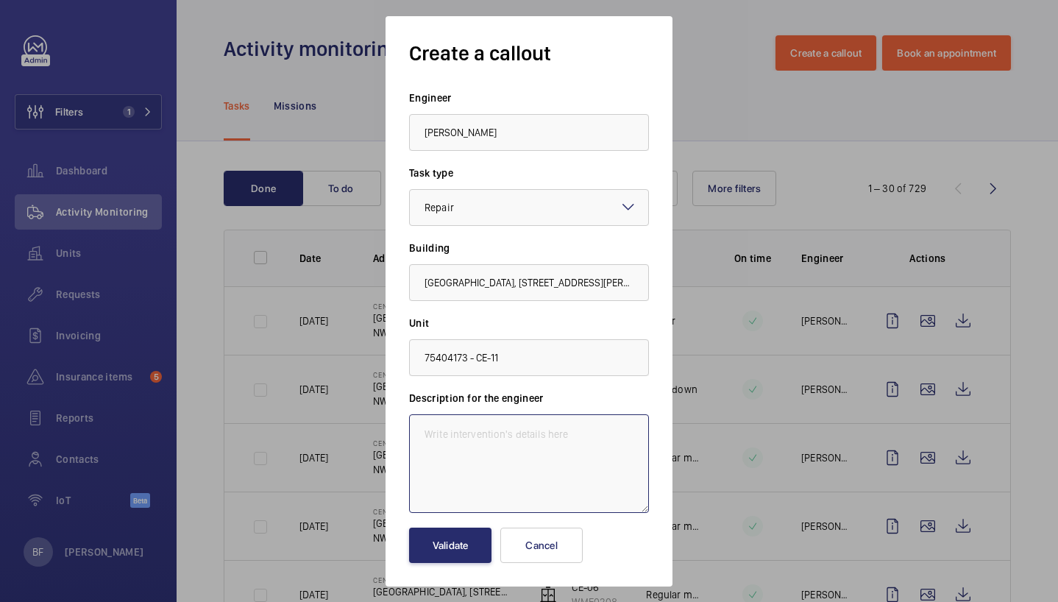
click at [470, 447] on textarea at bounding box center [529, 463] width 240 height 99
click at [490, 423] on textarea at bounding box center [529, 463] width 240 height 99
paste textarea "CE- Atelier House- CE-11 LOLER Remedials- [DATE]"
click at [422, 434] on textarea "CE- Atelier House- CE-11 LOLER Remedials- [DATE]" at bounding box center [529, 463] width 240 height 99
paste textarea "Job #332397"
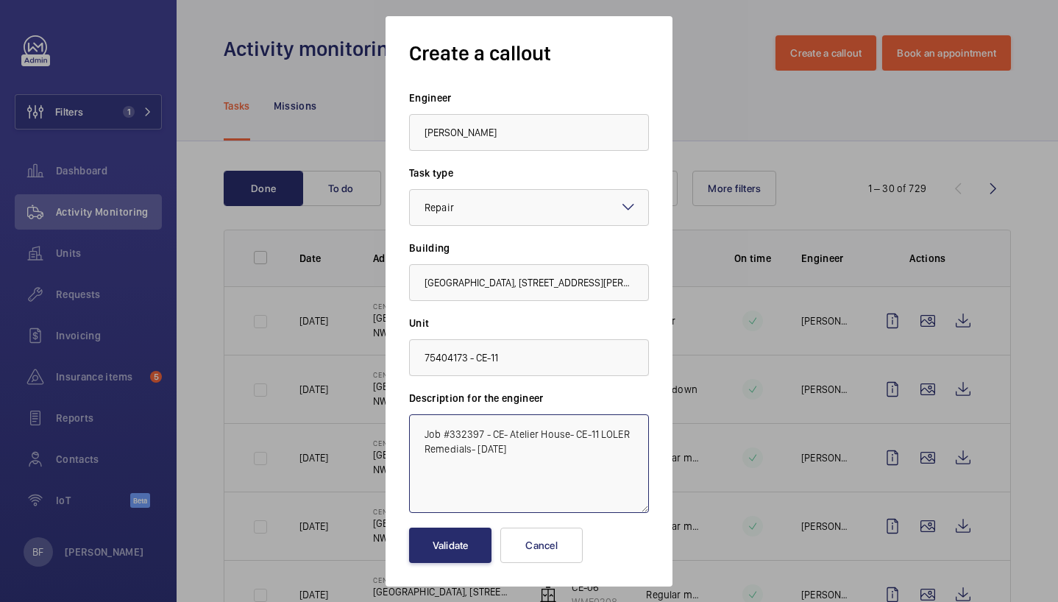
click at [511, 455] on textarea "Job #332397 - CE- Atelier House- CE-11 LOLER Remedials- [DATE]" at bounding box center [529, 463] width 240 height 99
click at [539, 452] on textarea "Job #332397 - CE- Atelier House- CE-11 LOLER Remedials- [DATE]." at bounding box center [529, 463] width 240 height 99
type textarea "Job #332397 - CE- Atelier House- CE-11 LOLER Remedials- [DATE]."
click at [477, 539] on button "Validate" at bounding box center [450, 545] width 82 height 35
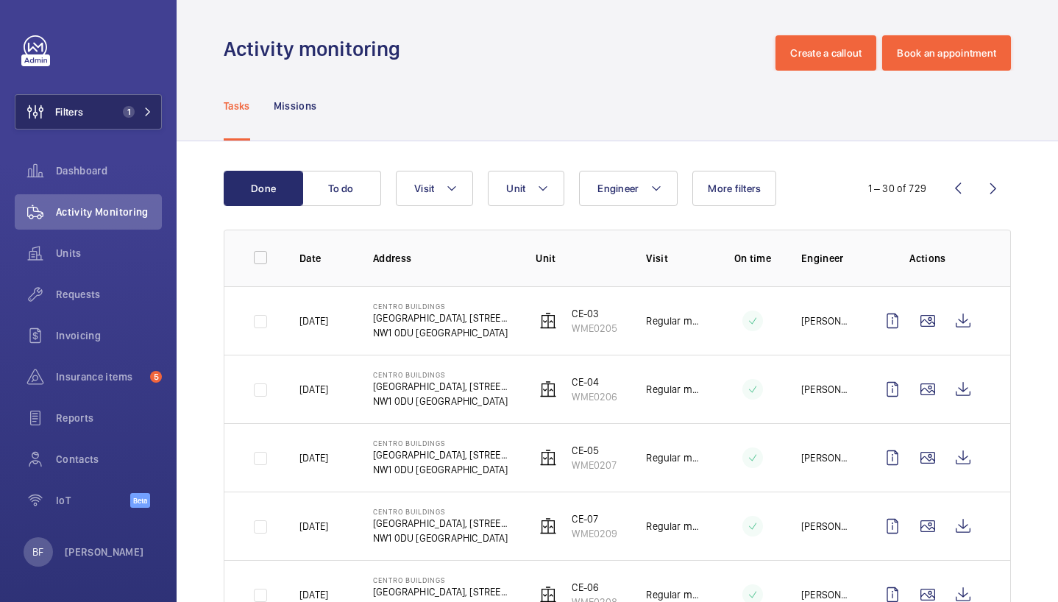
click at [157, 112] on button "Filters 1" at bounding box center [88, 111] width 147 height 35
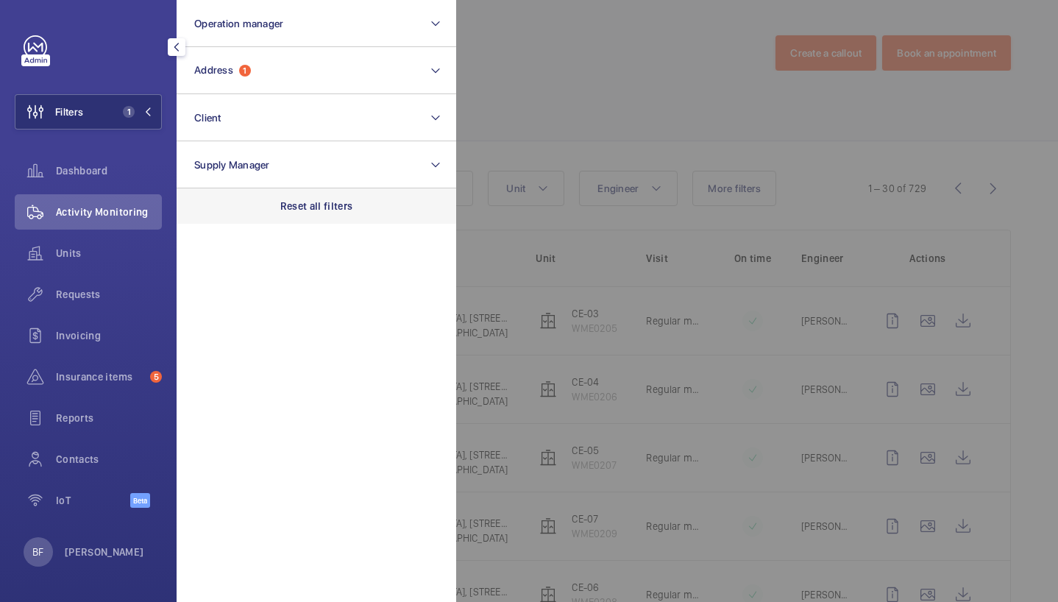
click at [327, 208] on p "Reset all filters" at bounding box center [316, 206] width 73 height 15
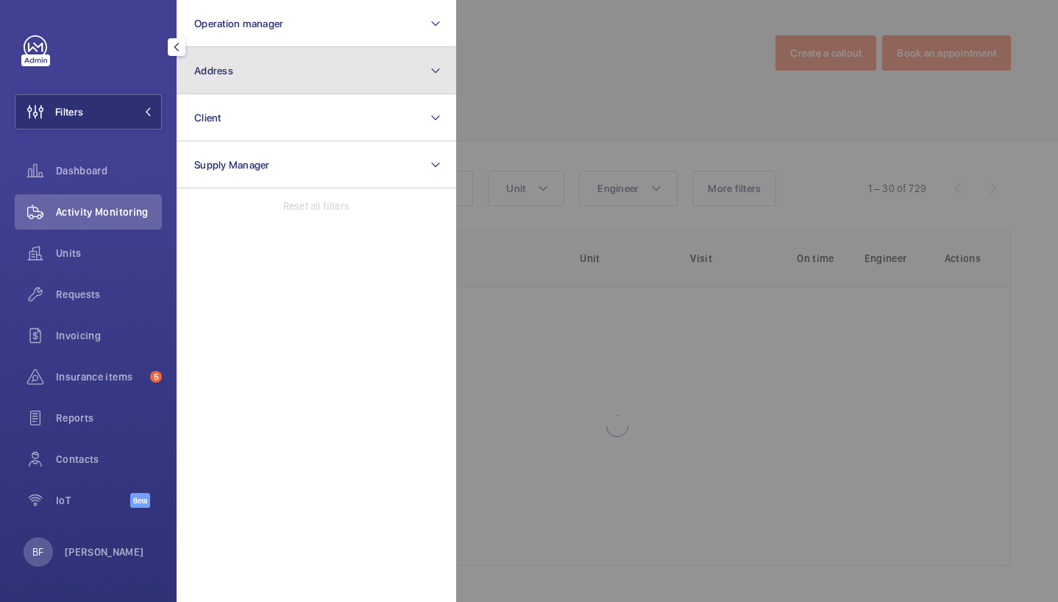
click at [283, 74] on button "Address" at bounding box center [317, 70] width 280 height 47
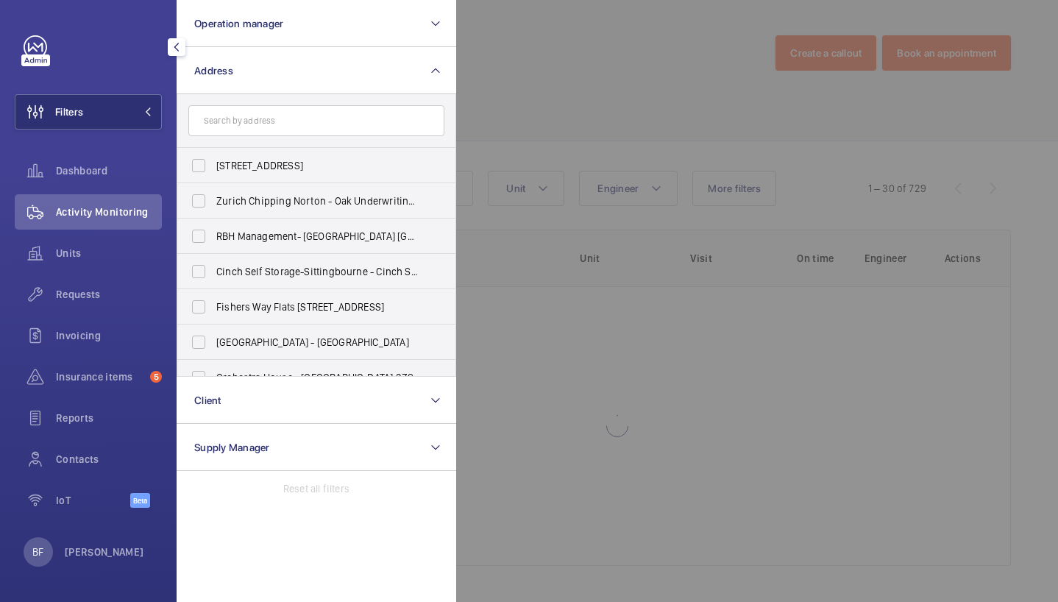
click at [290, 122] on input "text" at bounding box center [316, 120] width 256 height 31
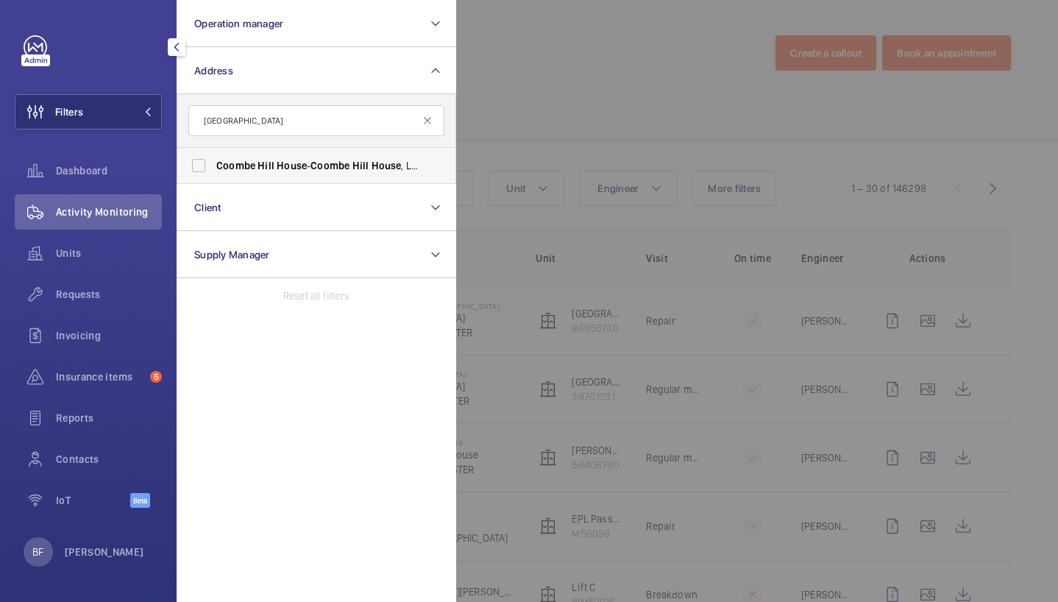
type input "[GEOGRAPHIC_DATA]"
click at [279, 165] on span "House" at bounding box center [292, 166] width 30 height 12
click at [201, 166] on label "[GEOGRAPHIC_DATA] - [GEOGRAPHIC_DATA]" at bounding box center [305, 165] width 256 height 35
click at [201, 166] on input "[GEOGRAPHIC_DATA] - [GEOGRAPHIC_DATA]" at bounding box center [198, 165] width 29 height 29
checkbox input "true"
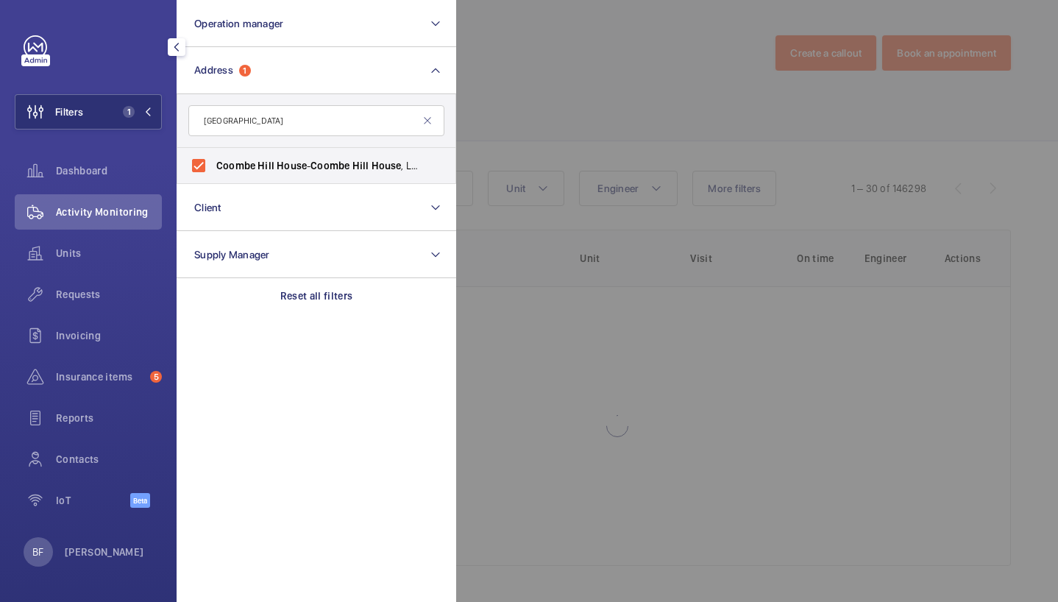
click at [458, 79] on div at bounding box center [985, 301] width 1058 height 602
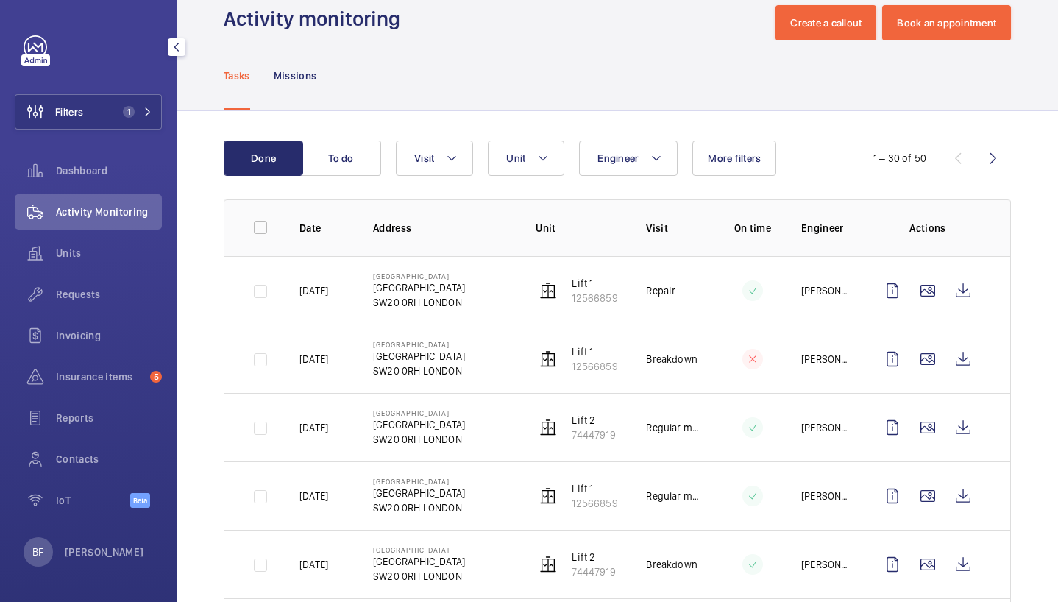
scroll to position [32, 0]
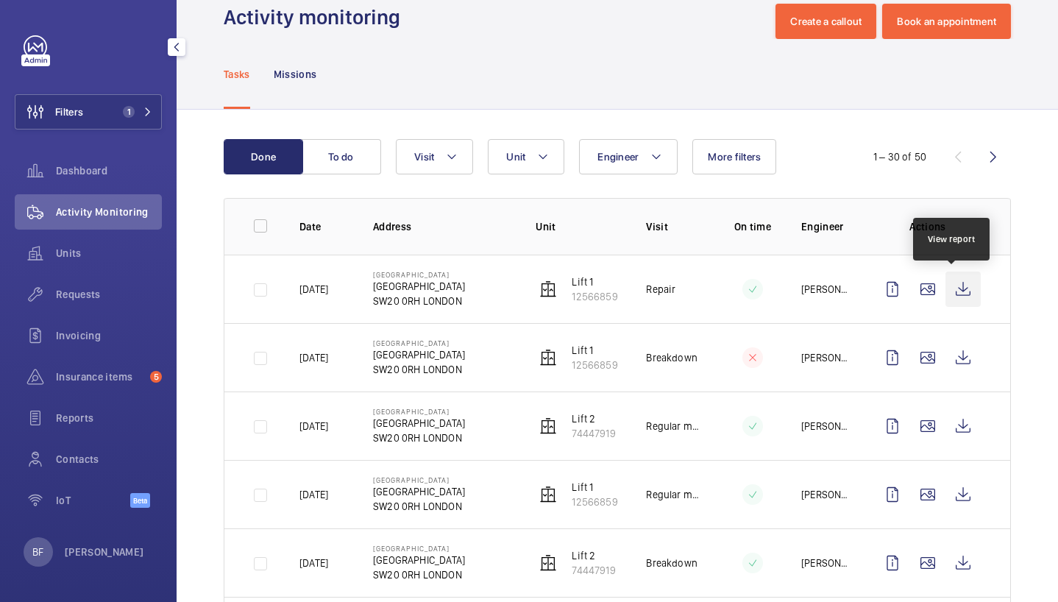
click at [952, 297] on wm-front-icon-button at bounding box center [963, 289] width 35 height 35
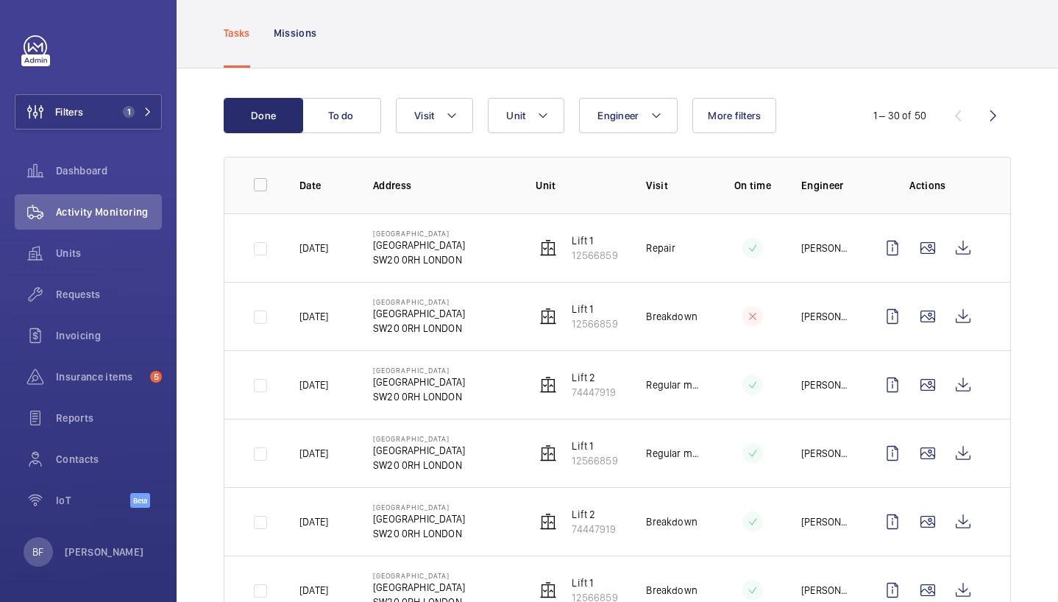
scroll to position [76, 0]
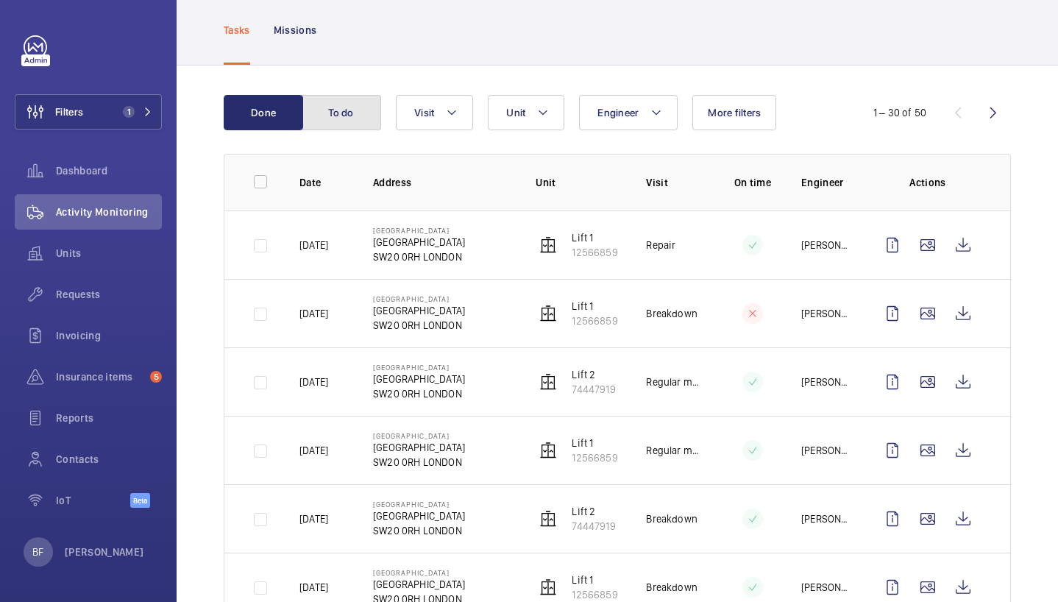
click at [348, 118] on button "To do" at bounding box center [341, 112] width 79 height 35
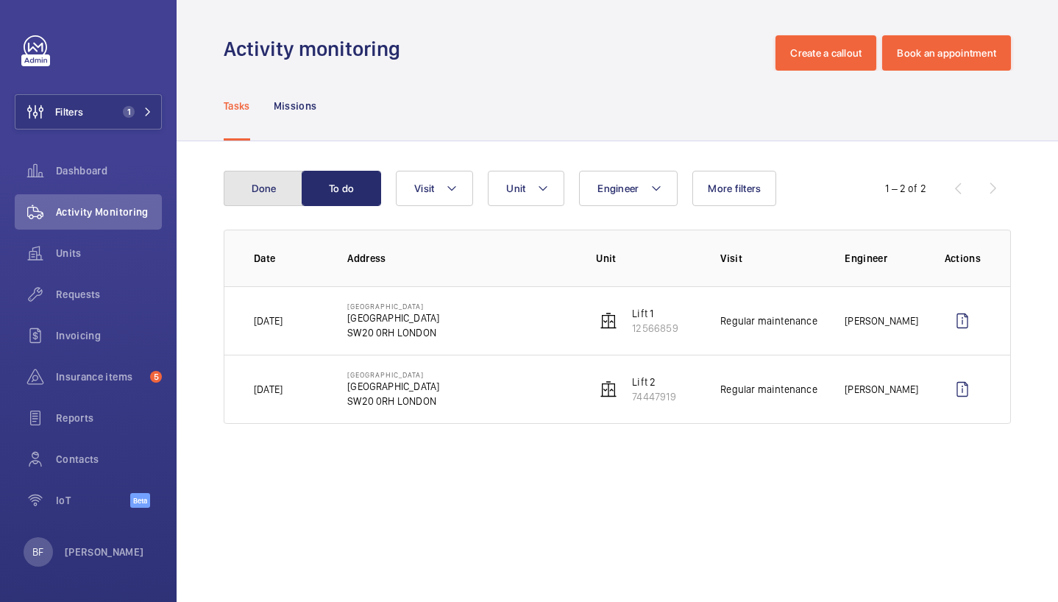
click at [264, 193] on button "Done" at bounding box center [263, 188] width 79 height 35
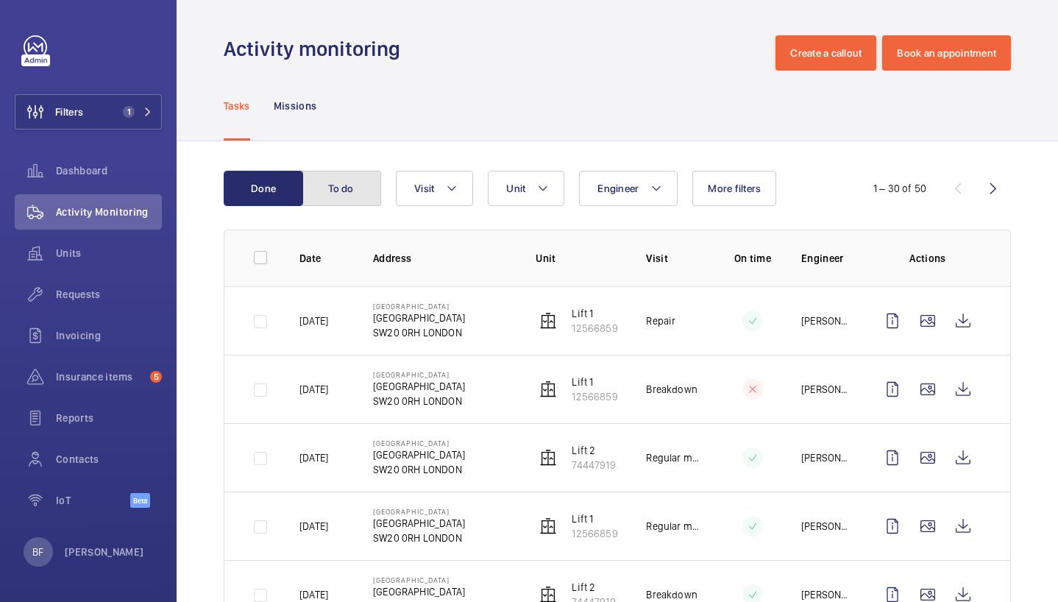
click at [327, 202] on button "To do" at bounding box center [341, 188] width 79 height 35
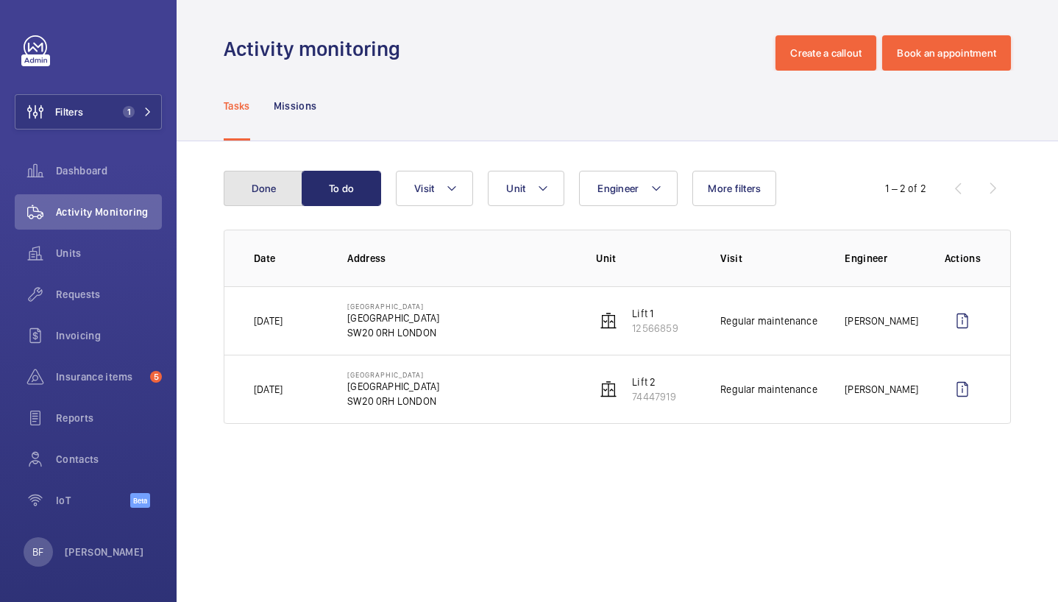
click at [268, 195] on button "Done" at bounding box center [263, 188] width 79 height 35
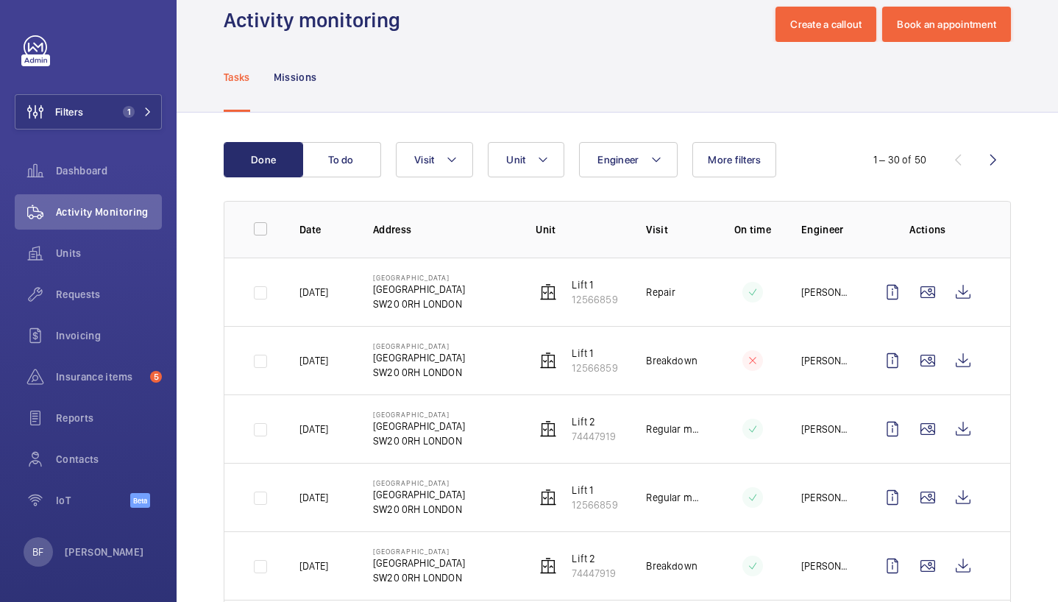
scroll to position [34, 0]
